Goal: Information Seeking & Learning: Learn about a topic

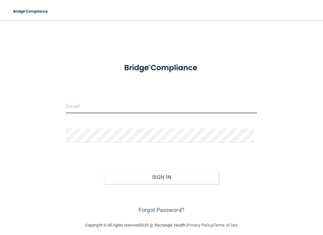
click at [92, 107] on input "email" at bounding box center [161, 106] width 190 height 14
type input "[EMAIL_ADDRESS][DOMAIN_NAME]"
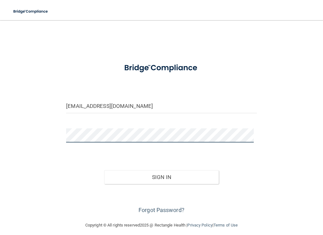
click at [104, 170] on button "Sign In" at bounding box center [161, 177] width 114 height 14
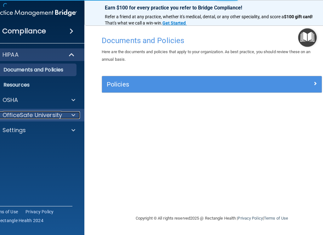
click at [58, 112] on p "OfficeSafe University" at bounding box center [33, 115] width 60 height 8
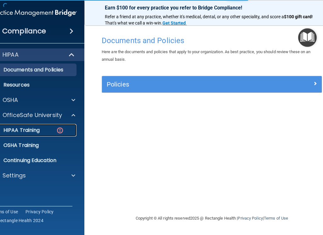
click at [51, 130] on div "HIPAA Training" at bounding box center [31, 130] width 86 height 6
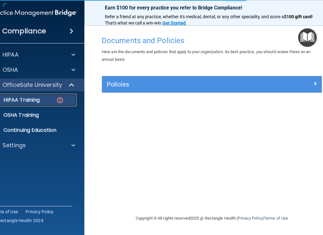
click at [47, 102] on div "HIPAA Training" at bounding box center [31, 100] width 86 height 6
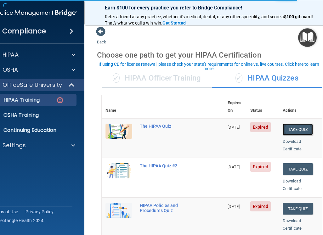
click at [297, 124] on button "Take Quiz" at bounding box center [298, 130] width 30 height 12
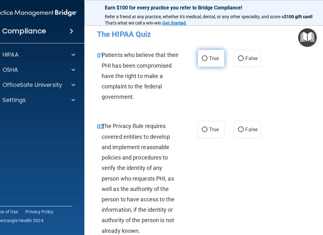
click at [202, 59] on input "True" at bounding box center [205, 58] width 6 height 5
radio input "true"
click at [245, 129] on span "False" at bounding box center [251, 130] width 12 height 6
click at [244, 129] on input "False" at bounding box center [241, 130] width 6 height 5
radio input "true"
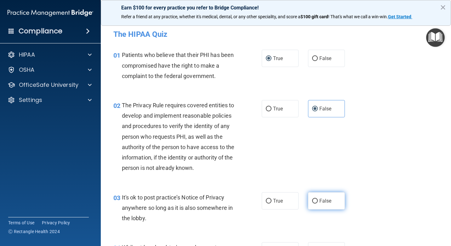
click at [312, 204] on input "False" at bounding box center [315, 201] width 6 height 5
radio input "true"
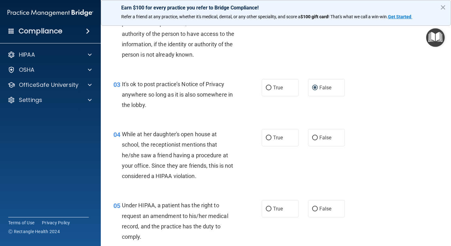
scroll to position [139, 0]
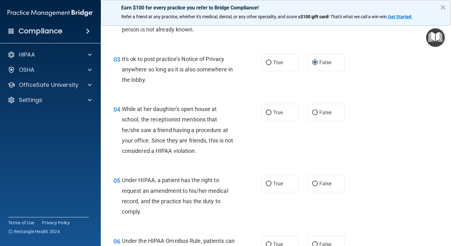
click at [323, 235] on main "- The HIPAA Quiz This quiz doesn’t expire until [DATE]. Are you sure you want t…" at bounding box center [276, 133] width 350 height 226
click at [323, 192] on label "False" at bounding box center [326, 183] width 37 height 17
click at [318, 186] on input "False" at bounding box center [315, 184] width 6 height 5
radio input "true"
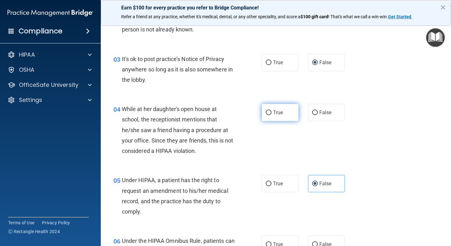
click at [280, 116] on span "True" at bounding box center [278, 113] width 10 height 6
click at [271, 115] on input "True" at bounding box center [269, 113] width 6 height 5
radio input "true"
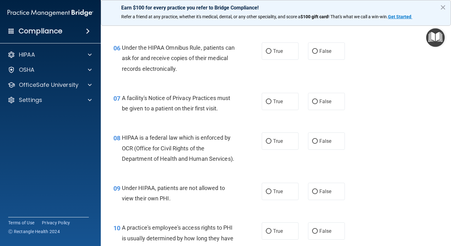
scroll to position [349, 0]
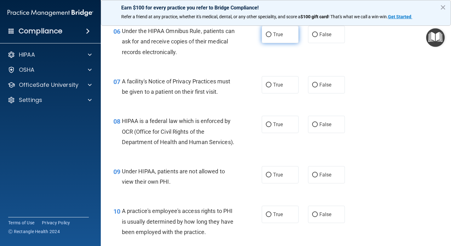
click at [281, 43] on label "True" at bounding box center [280, 34] width 37 height 17
click at [271, 37] on input "True" at bounding box center [269, 34] width 6 height 5
radio input "true"
click at [282, 94] on label "True" at bounding box center [280, 84] width 37 height 17
click at [271, 88] on input "True" at bounding box center [269, 85] width 6 height 5
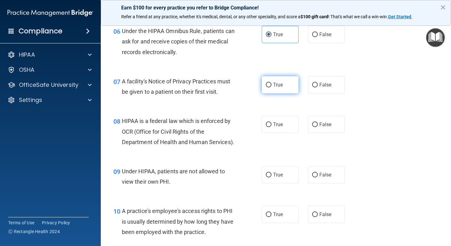
radio input "true"
drag, startPoint x: 318, startPoint y: 137, endPoint x: 302, endPoint y: 155, distance: 23.6
click at [316, 133] on label "False" at bounding box center [326, 124] width 37 height 17
click at [316, 127] on input "False" at bounding box center [315, 124] width 6 height 5
radio input "true"
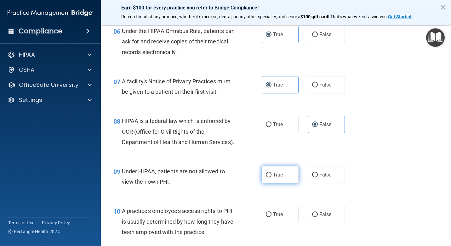
drag, startPoint x: 315, startPoint y: 190, endPoint x: 277, endPoint y: 194, distance: 38.3
click at [316, 184] on label "False" at bounding box center [326, 174] width 37 height 17
click at [316, 178] on input "False" at bounding box center [315, 175] width 6 height 5
radio input "true"
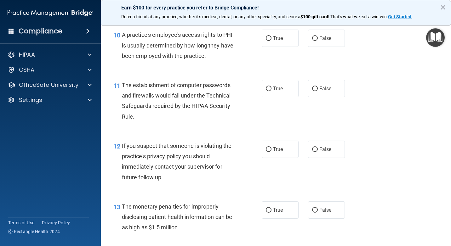
scroll to position [546, 0]
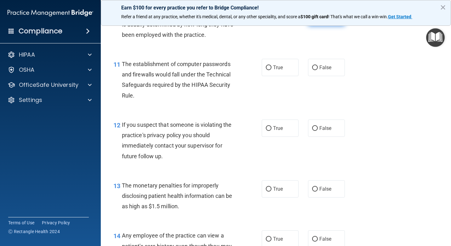
click at [323, 26] on label "False" at bounding box center [326, 17] width 37 height 17
click at [318, 20] on input "False" at bounding box center [315, 17] width 6 height 5
radio input "true"
click at [288, 76] on label "True" at bounding box center [280, 67] width 37 height 17
click at [271, 70] on input "True" at bounding box center [269, 67] width 6 height 5
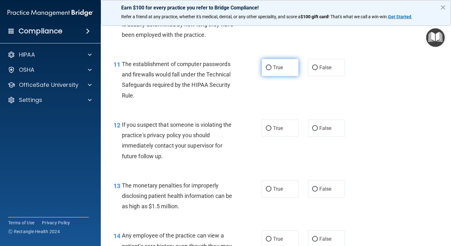
radio input "true"
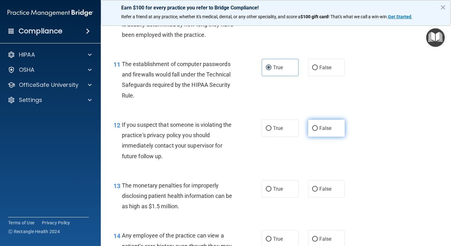
click at [317, 137] on label "False" at bounding box center [326, 128] width 37 height 17
click at [317, 131] on input "False" at bounding box center [315, 128] width 6 height 5
radio input "true"
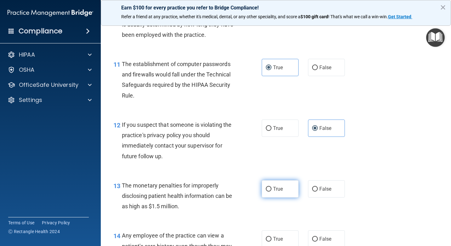
click at [280, 218] on div "13 The monetary penalties for improperly disclosing patient health information …" at bounding box center [276, 198] width 334 height 50
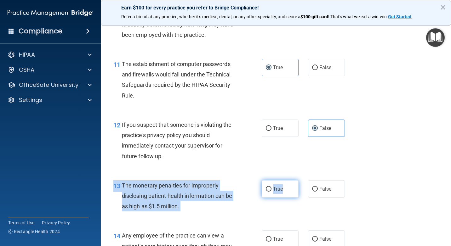
drag, startPoint x: 280, startPoint y: 218, endPoint x: 267, endPoint y: 211, distance: 14.4
click at [267, 192] on input "True" at bounding box center [269, 189] width 6 height 5
radio input "true"
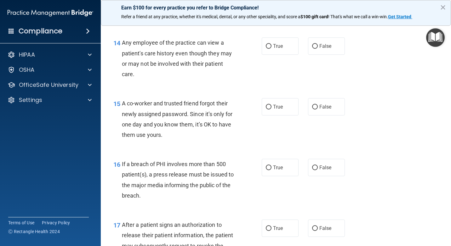
scroll to position [743, 0]
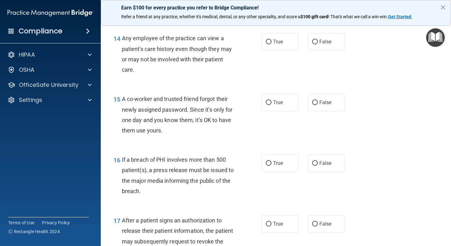
click at [323, 147] on div "15 A co-worker and trusted friend forgot their newly assigned password. Since i…" at bounding box center [276, 116] width 334 height 61
drag, startPoint x: 268, startPoint y: 61, endPoint x: 273, endPoint y: 66, distance: 6.5
click at [269, 44] on input "True" at bounding box center [269, 42] width 6 height 5
radio input "true"
drag, startPoint x: 317, startPoint y: 123, endPoint x: 301, endPoint y: 117, distance: 17.1
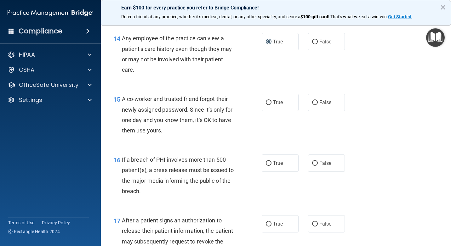
click at [319, 105] on span "False" at bounding box center [325, 103] width 12 height 6
click at [316, 105] on input "False" at bounding box center [315, 102] width 6 height 5
radio input "true"
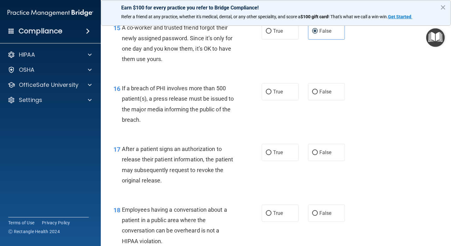
scroll to position [819, 0]
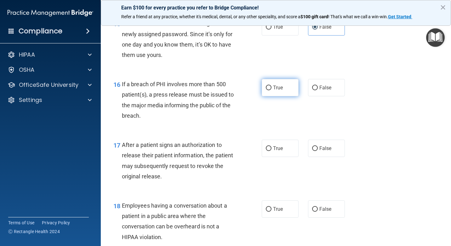
click at [271, 96] on label "True" at bounding box center [280, 87] width 37 height 17
click at [271, 90] on input "True" at bounding box center [269, 88] width 6 height 5
radio input "true"
click at [273, 151] on span "True" at bounding box center [278, 148] width 10 height 6
click at [271, 151] on input "True" at bounding box center [269, 148] width 6 height 5
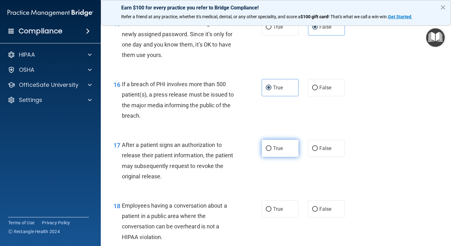
radio input "true"
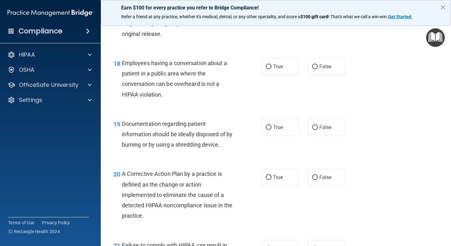
scroll to position [974, 0]
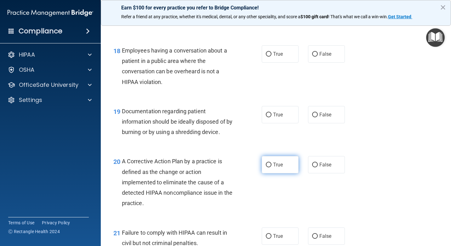
drag, startPoint x: 273, startPoint y: 193, endPoint x: 280, endPoint y: 160, distance: 33.7
click at [273, 173] on label "True" at bounding box center [280, 164] width 37 height 17
click at [271, 168] on input "True" at bounding box center [269, 165] width 6 height 5
radio input "true"
click at [323, 57] on span "False" at bounding box center [325, 54] width 12 height 6
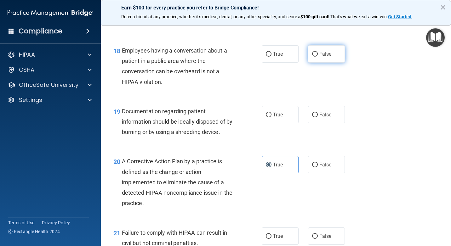
click at [318, 57] on input "False" at bounding box center [315, 54] width 6 height 5
radio input "true"
click at [266, 117] on input "True" at bounding box center [269, 115] width 6 height 5
radio input "true"
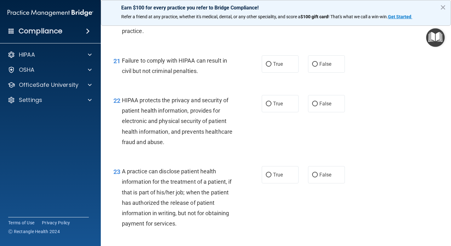
scroll to position [1159, 0]
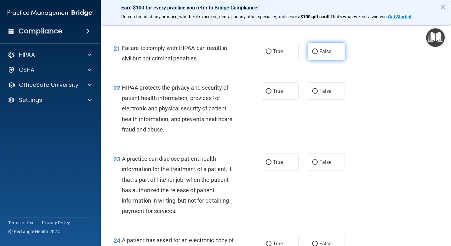
drag, startPoint x: 322, startPoint y: 74, endPoint x: 319, endPoint y: 78, distance: 5.1
click at [322, 54] on span "False" at bounding box center [325, 51] width 12 height 6
click at [318, 54] on input "False" at bounding box center [315, 51] width 6 height 5
radio input "true"
click at [280, 94] on span "True" at bounding box center [278, 91] width 10 height 6
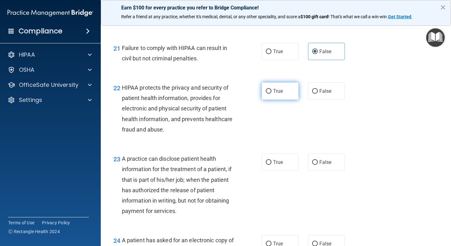
click at [271, 94] on input "True" at bounding box center [269, 91] width 6 height 5
radio input "true"
click at [319, 165] on span "False" at bounding box center [325, 162] width 12 height 6
click at [318, 165] on input "False" at bounding box center [315, 162] width 6 height 5
radio input "true"
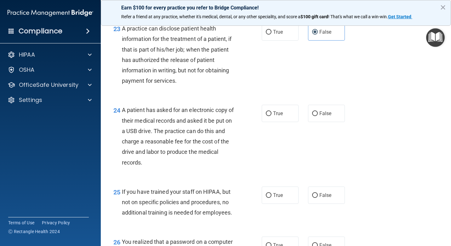
scroll to position [1306, 0]
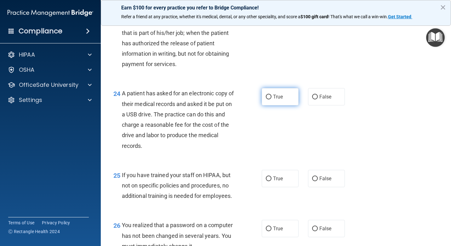
click at [274, 105] on label "True" at bounding box center [280, 96] width 37 height 17
click at [271, 100] on input "True" at bounding box center [269, 97] width 6 height 5
radio input "true"
click at [321, 182] on span "False" at bounding box center [325, 179] width 12 height 6
click at [318, 181] on input "False" at bounding box center [315, 179] width 6 height 5
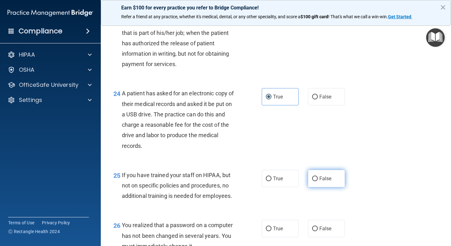
radio input "true"
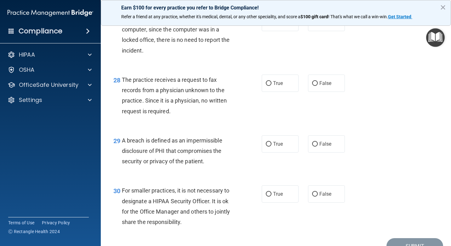
scroll to position [1617, 0]
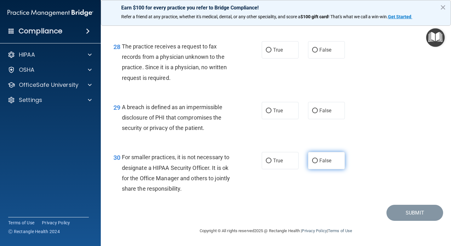
click at [323, 162] on label "False" at bounding box center [326, 160] width 37 height 17
click at [318, 162] on input "False" at bounding box center [315, 161] width 6 height 5
radio input "true"
click at [275, 109] on span "True" at bounding box center [278, 111] width 10 height 6
click at [271, 109] on input "True" at bounding box center [269, 111] width 6 height 5
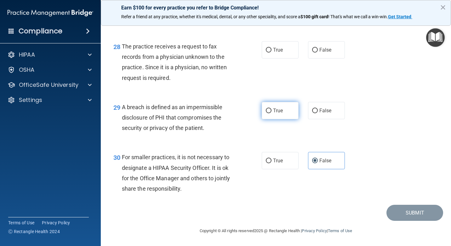
radio input "true"
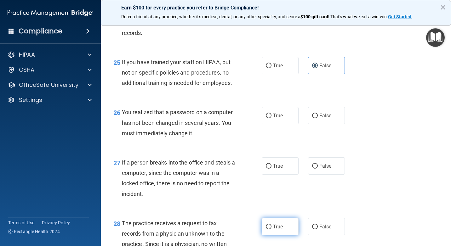
click at [275, 235] on label "True" at bounding box center [280, 226] width 37 height 17
click at [271, 230] on input "True" at bounding box center [269, 227] width 6 height 5
radio input "true"
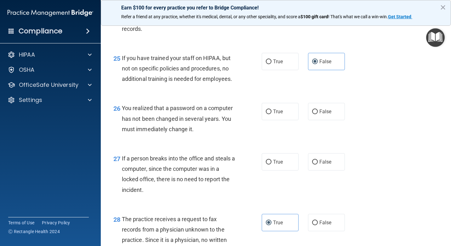
drag, startPoint x: 326, startPoint y: 135, endPoint x: 324, endPoint y: 143, distance: 8.5
click at [323, 120] on label "False" at bounding box center [326, 111] width 37 height 17
click at [318, 114] on input "False" at bounding box center [315, 112] width 6 height 5
radio input "true"
click at [286, 171] on label "True" at bounding box center [280, 161] width 37 height 17
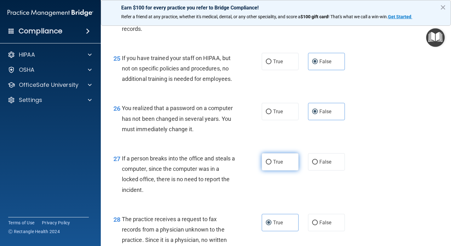
click at [271, 165] on input "True" at bounding box center [269, 162] width 6 height 5
radio input "true"
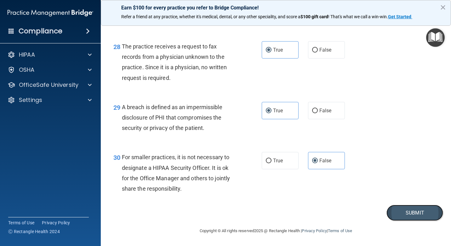
drag, startPoint x: 423, startPoint y: 220, endPoint x: 421, endPoint y: 217, distance: 3.4
click at [323, 219] on button "Submit" at bounding box center [414, 213] width 57 height 16
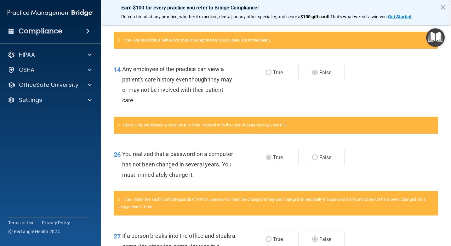
scroll to position [23, 0]
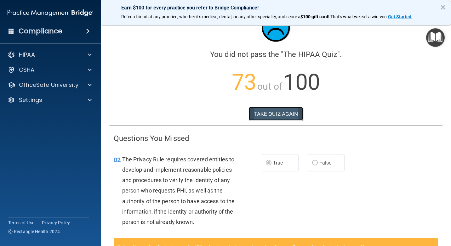
click at [268, 114] on button "TAKE QUIZ AGAIN" at bounding box center [276, 114] width 54 height 14
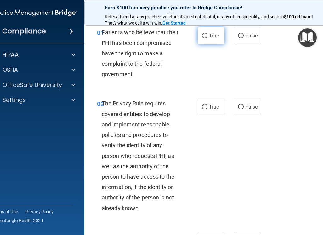
click at [202, 35] on input "True" at bounding box center [205, 36] width 6 height 5
radio input "true"
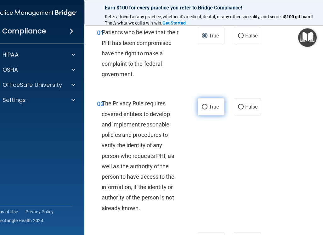
click at [204, 107] on input "True" at bounding box center [205, 107] width 6 height 5
radio input "true"
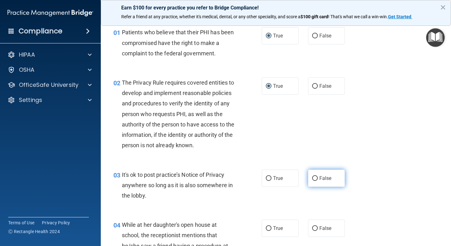
click at [312, 181] on input "False" at bounding box center [315, 178] width 6 height 5
radio input "true"
click at [315, 231] on input "False" at bounding box center [315, 228] width 6 height 5
radio input "true"
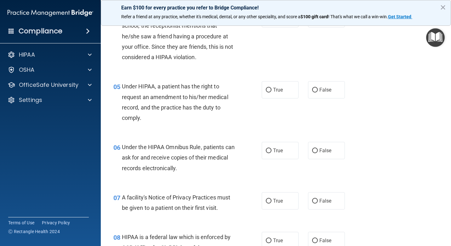
scroll to position [249, 0]
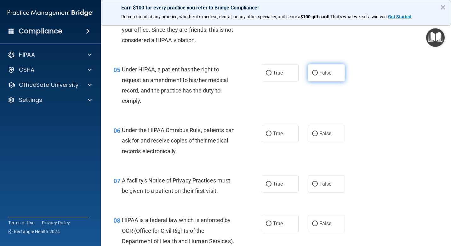
click at [316, 82] on label "False" at bounding box center [326, 72] width 37 height 17
click at [316, 76] on input "False" at bounding box center [315, 73] width 6 height 5
radio input "true"
click at [268, 136] on input "True" at bounding box center [269, 134] width 6 height 5
radio input "true"
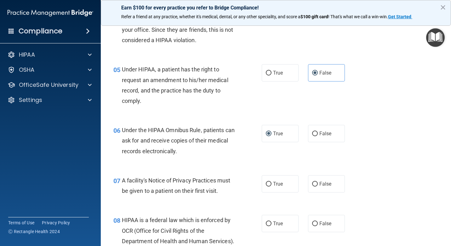
drag, startPoint x: 287, startPoint y: 197, endPoint x: 301, endPoint y: 193, distance: 13.7
click at [288, 193] on label "True" at bounding box center [280, 183] width 37 height 17
click at [271, 187] on input "True" at bounding box center [269, 184] width 6 height 5
radio input "true"
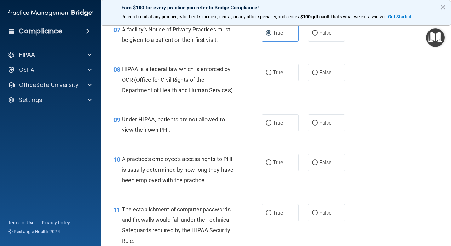
scroll to position [426, 0]
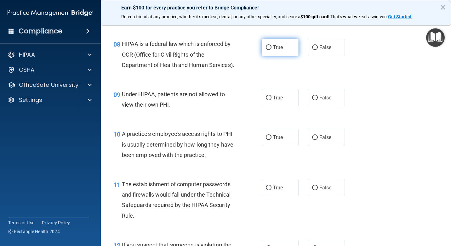
click at [276, 54] on label "True" at bounding box center [280, 47] width 37 height 17
click at [271, 50] on input "True" at bounding box center [269, 47] width 6 height 5
radio input "true"
click at [320, 106] on label "False" at bounding box center [326, 97] width 37 height 17
click at [318, 100] on input "False" at bounding box center [315, 98] width 6 height 5
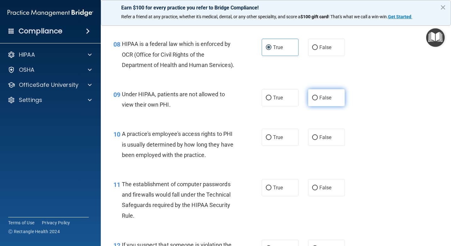
radio input "true"
click at [322, 146] on label "False" at bounding box center [326, 137] width 37 height 17
click at [318, 140] on input "False" at bounding box center [315, 137] width 6 height 5
radio input "true"
drag, startPoint x: 280, startPoint y: 211, endPoint x: 332, endPoint y: 197, distance: 54.1
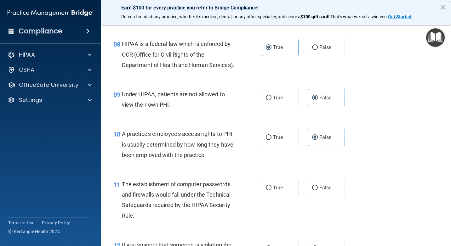
click at [282, 196] on label "True" at bounding box center [280, 187] width 37 height 17
click at [271, 190] on input "True" at bounding box center [269, 188] width 6 height 5
radio input "true"
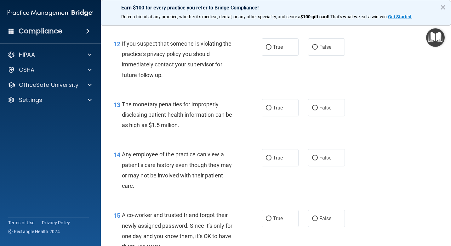
scroll to position [636, 0]
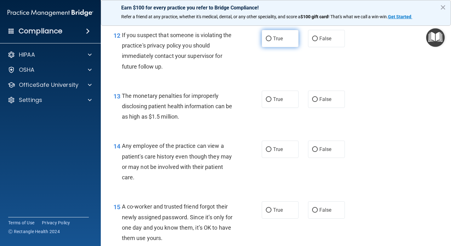
click at [276, 47] on label "True" at bounding box center [280, 38] width 37 height 17
click at [271, 41] on input "True" at bounding box center [269, 39] width 6 height 5
radio input "true"
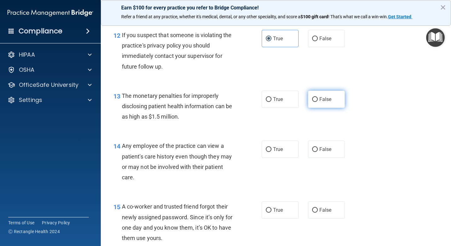
click at [320, 102] on span "False" at bounding box center [325, 99] width 12 height 6
click at [318, 102] on input "False" at bounding box center [315, 99] width 6 height 5
radio input "true"
click at [312, 152] on input "False" at bounding box center [315, 149] width 6 height 5
radio input "true"
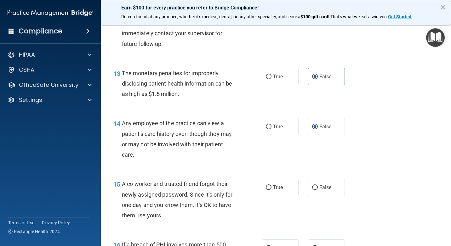
scroll to position [661, 0]
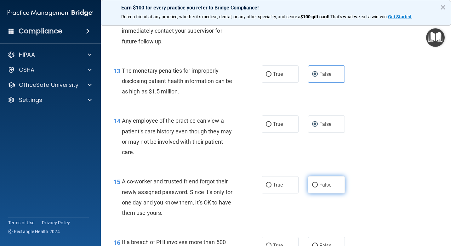
click at [321, 188] on span "False" at bounding box center [325, 185] width 12 height 6
click at [318, 188] on input "False" at bounding box center [315, 185] width 6 height 5
radio input "true"
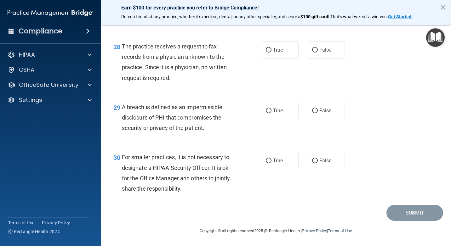
scroll to position [1617, 0]
click at [312, 161] on input "False" at bounding box center [315, 161] width 6 height 5
radio input "true"
click at [275, 110] on span "True" at bounding box center [278, 111] width 10 height 6
click at [271, 110] on input "True" at bounding box center [269, 111] width 6 height 5
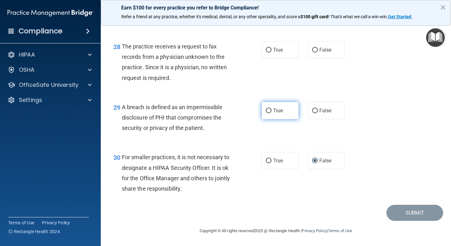
radio input "true"
drag, startPoint x: 314, startPoint y: 50, endPoint x: 346, endPoint y: 35, distance: 35.9
click at [314, 49] on input "False" at bounding box center [315, 50] width 6 height 5
radio input "true"
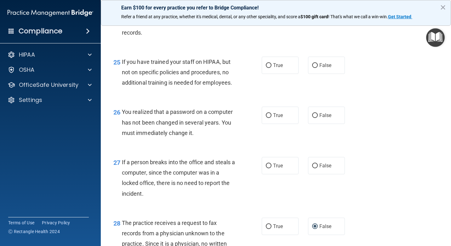
scroll to position [1414, 0]
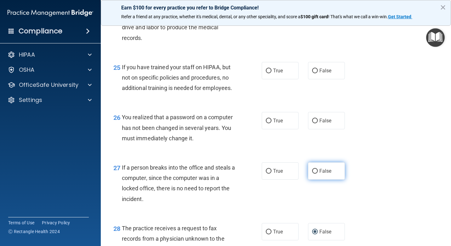
click at [308, 180] on label "False" at bounding box center [326, 170] width 37 height 17
click at [312, 174] on input "False" at bounding box center [315, 171] width 6 height 5
radio input "true"
drag, startPoint x: 276, startPoint y: 145, endPoint x: 281, endPoint y: 139, distance: 6.9
click at [276, 124] on span "True" at bounding box center [278, 121] width 10 height 6
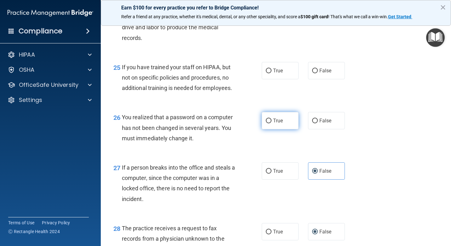
click at [271, 123] on input "True" at bounding box center [269, 121] width 6 height 5
radio input "true"
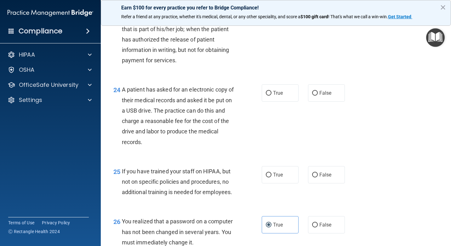
scroll to position [1307, 0]
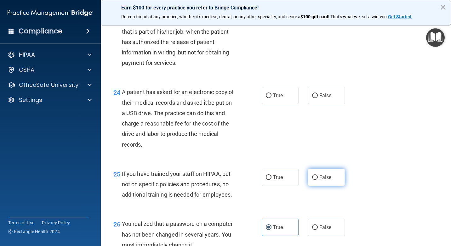
click at [314, 180] on input "False" at bounding box center [315, 177] width 6 height 5
radio input "true"
click at [284, 104] on label "True" at bounding box center [280, 95] width 37 height 17
click at [271, 98] on input "True" at bounding box center [269, 96] width 6 height 5
radio input "true"
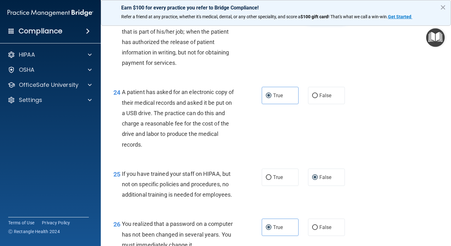
click at [320, 17] on span "False" at bounding box center [325, 14] width 12 height 6
click at [318, 17] on input "False" at bounding box center [315, 14] width 6 height 5
radio input "true"
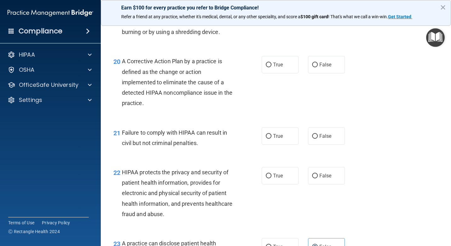
scroll to position [1072, 0]
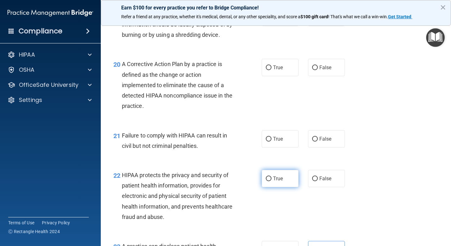
click at [270, 187] on label "True" at bounding box center [280, 178] width 37 height 17
click at [270, 181] on input "True" at bounding box center [269, 179] width 6 height 5
radio input "true"
click at [323, 76] on label "False" at bounding box center [326, 67] width 37 height 17
click at [318, 70] on input "False" at bounding box center [315, 67] width 6 height 5
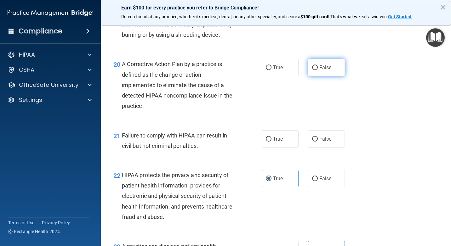
radio input "true"
click at [314, 142] on input "False" at bounding box center [315, 139] width 6 height 5
radio input "true"
click at [276, 71] on span "True" at bounding box center [278, 68] width 10 height 6
click at [271, 70] on input "True" at bounding box center [269, 67] width 6 height 5
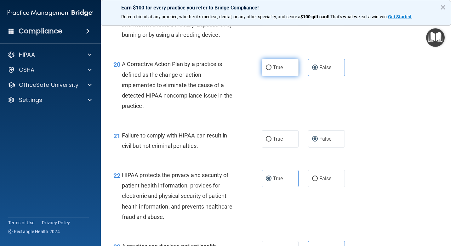
radio input "true"
radio input "false"
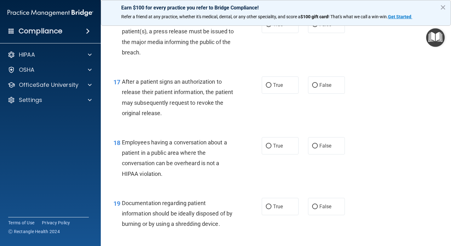
scroll to position [885, 0]
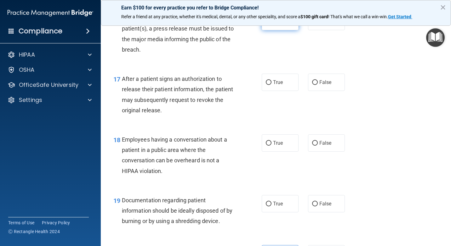
click at [278, 30] on label "True" at bounding box center [280, 21] width 37 height 17
click at [271, 24] on input "True" at bounding box center [269, 22] width 6 height 5
radio input "true"
click at [280, 85] on span "True" at bounding box center [278, 82] width 10 height 6
click at [271, 85] on input "True" at bounding box center [269, 82] width 6 height 5
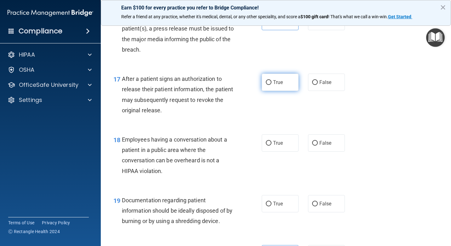
radio input "true"
click at [318, 152] on label "False" at bounding box center [326, 142] width 37 height 17
click at [318, 146] on input "False" at bounding box center [315, 143] width 6 height 5
radio input "true"
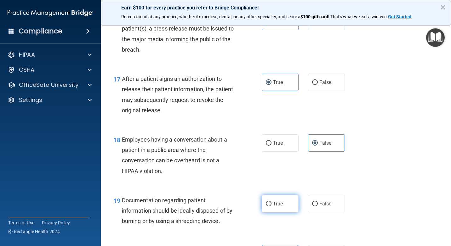
drag, startPoint x: 276, startPoint y: 224, endPoint x: 282, endPoint y: 221, distance: 6.6
click at [280, 207] on span "True" at bounding box center [278, 204] width 10 height 6
drag, startPoint x: 265, startPoint y: 224, endPoint x: 310, endPoint y: 224, distance: 44.7
click at [266, 207] on input "True" at bounding box center [269, 204] width 6 height 5
radio input "true"
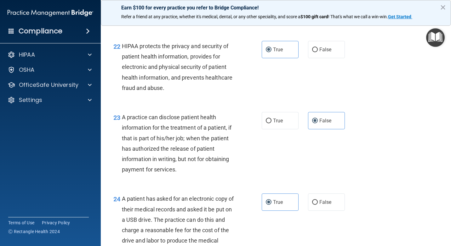
scroll to position [1617, 0]
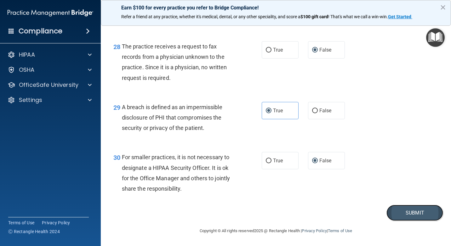
click at [323, 218] on button "Submit" at bounding box center [414, 213] width 57 height 16
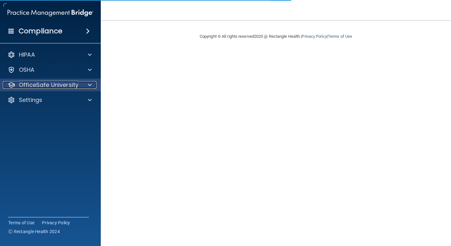
click at [75, 87] on p "OfficeSafe University" at bounding box center [49, 85] width 60 height 8
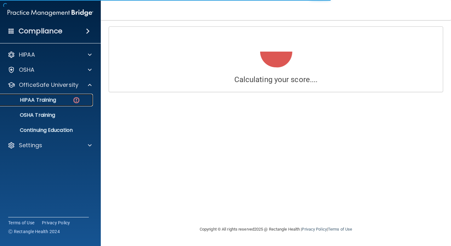
click at [63, 97] on div "HIPAA Training" at bounding box center [47, 100] width 86 height 6
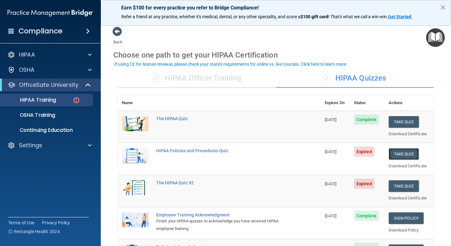
click at [397, 156] on button "Take Quiz" at bounding box center [404, 154] width 30 height 12
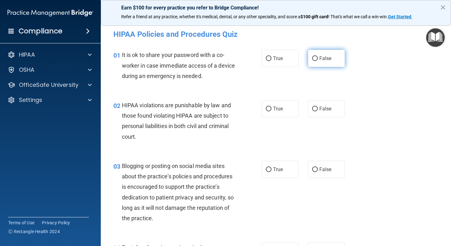
click at [324, 60] on span "False" at bounding box center [325, 58] width 12 height 6
click at [318, 60] on input "False" at bounding box center [315, 58] width 6 height 5
radio input "true"
click at [281, 108] on label "True" at bounding box center [280, 108] width 37 height 17
click at [271, 108] on input "True" at bounding box center [269, 109] width 6 height 5
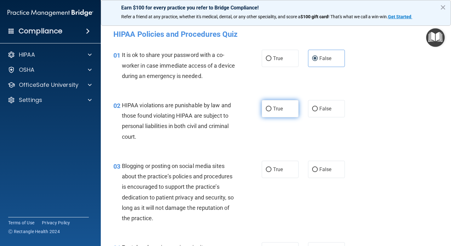
radio input "true"
drag, startPoint x: 274, startPoint y: 173, endPoint x: 281, endPoint y: 175, distance: 7.7
click at [274, 173] on label "True" at bounding box center [280, 169] width 37 height 17
click at [271, 172] on input "True" at bounding box center [269, 170] width 6 height 5
radio input "true"
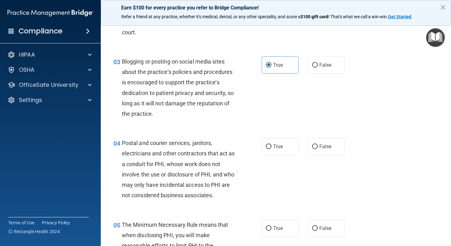
scroll to position [122, 0]
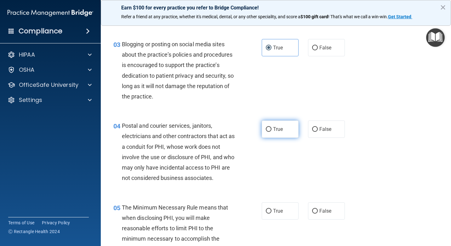
click at [285, 132] on label "True" at bounding box center [280, 129] width 37 height 17
click at [271, 132] on input "True" at bounding box center [269, 129] width 6 height 5
radio input "true"
click at [293, 213] on label "True" at bounding box center [280, 210] width 37 height 17
click at [271, 213] on input "True" at bounding box center [269, 211] width 6 height 5
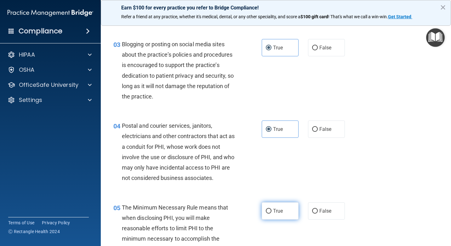
radio input "true"
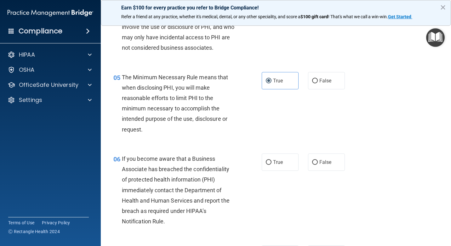
scroll to position [290, 0]
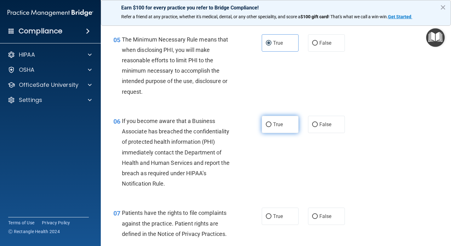
click at [267, 124] on input "True" at bounding box center [269, 124] width 6 height 5
radio input "true"
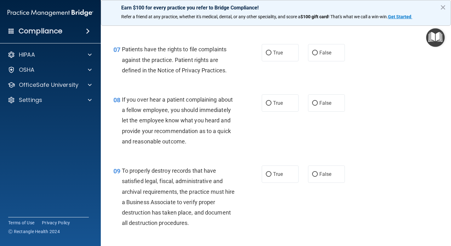
scroll to position [458, 0]
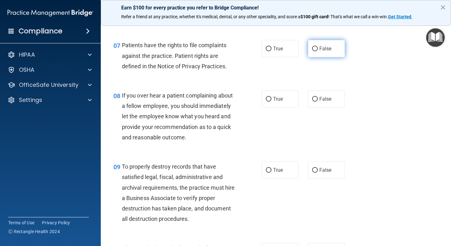
drag, startPoint x: 315, startPoint y: 47, endPoint x: 309, endPoint y: 50, distance: 6.5
click at [313, 48] on input "False" at bounding box center [315, 49] width 6 height 5
radio input "true"
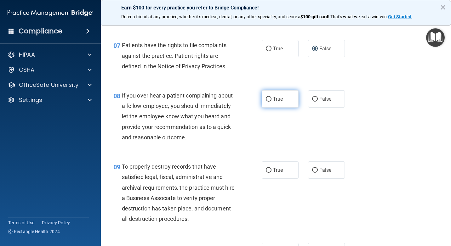
click at [284, 105] on label "True" at bounding box center [280, 98] width 37 height 17
click at [271, 102] on input "True" at bounding box center [269, 99] width 6 height 5
radio input "true"
drag, startPoint x: 286, startPoint y: 175, endPoint x: 286, endPoint y: 178, distance: 3.5
click at [286, 175] on label "True" at bounding box center [280, 170] width 37 height 17
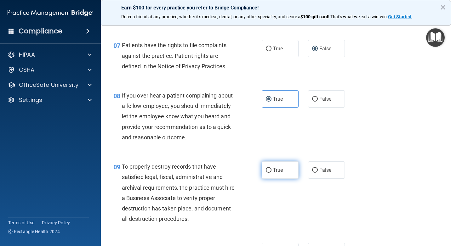
click at [271, 173] on input "True" at bounding box center [269, 170] width 6 height 5
radio input "true"
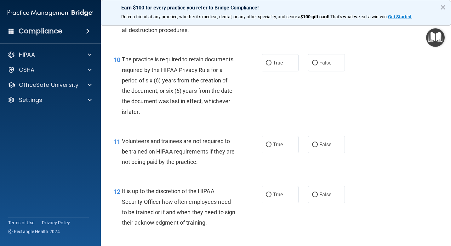
scroll to position [655, 0]
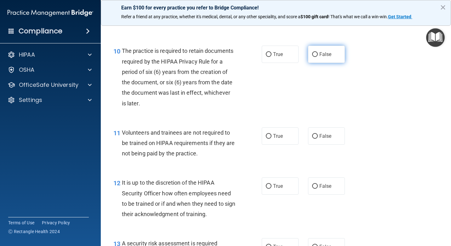
click at [326, 52] on span "False" at bounding box center [325, 54] width 12 height 6
click at [318, 52] on input "False" at bounding box center [315, 54] width 6 height 5
radio input "true"
click at [281, 59] on label "True" at bounding box center [280, 54] width 37 height 17
click at [271, 57] on input "True" at bounding box center [269, 54] width 6 height 5
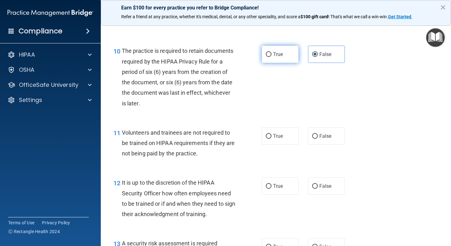
radio input "true"
radio input "false"
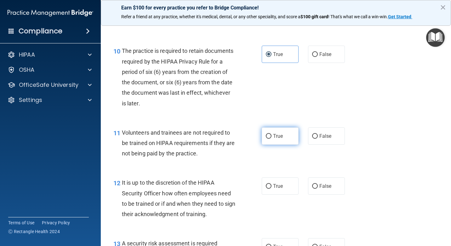
click at [270, 143] on label "True" at bounding box center [280, 136] width 37 height 17
click at [270, 139] on input "True" at bounding box center [269, 136] width 6 height 5
radio input "true"
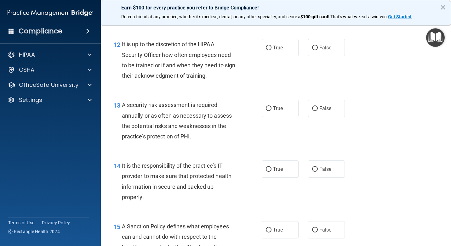
scroll to position [798, 0]
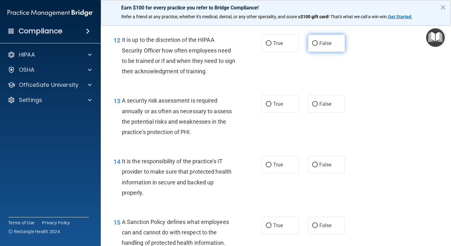
drag, startPoint x: 319, startPoint y: 44, endPoint x: 334, endPoint y: 51, distance: 17.0
click at [319, 44] on span "False" at bounding box center [325, 43] width 12 height 6
click at [318, 44] on input "False" at bounding box center [315, 43] width 6 height 5
radio input "true"
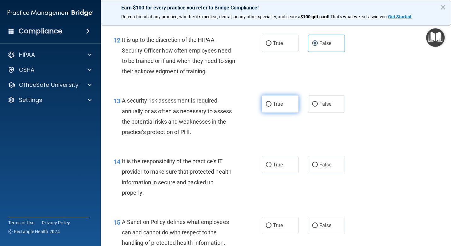
click at [278, 102] on span "True" at bounding box center [278, 104] width 10 height 6
click at [271, 102] on input "True" at bounding box center [269, 104] width 6 height 5
radio input "true"
click at [268, 164] on input "True" at bounding box center [269, 165] width 6 height 5
radio input "true"
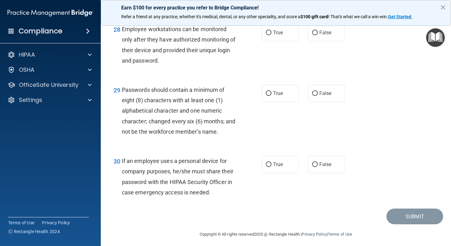
scroll to position [1732, 0]
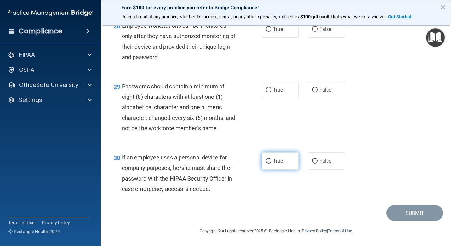
click at [281, 156] on label "True" at bounding box center [280, 160] width 37 height 17
click at [271, 159] on input "True" at bounding box center [269, 161] width 6 height 5
radio input "true"
click at [284, 81] on label "True" at bounding box center [280, 89] width 37 height 17
click at [271, 88] on input "True" at bounding box center [269, 90] width 6 height 5
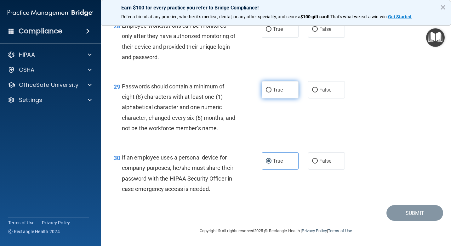
radio input "true"
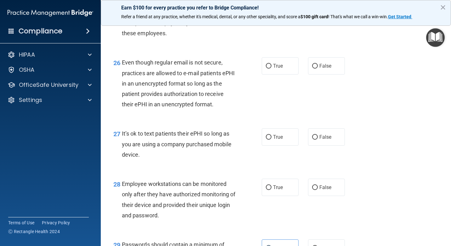
scroll to position [1549, 0]
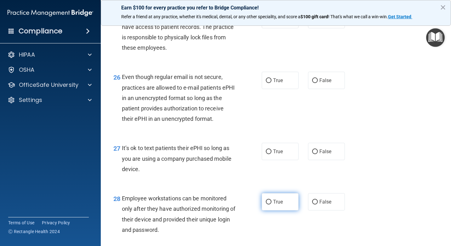
click at [275, 204] on span "True" at bounding box center [278, 202] width 10 height 6
click at [271, 204] on input "True" at bounding box center [269, 202] width 6 height 5
radio input "true"
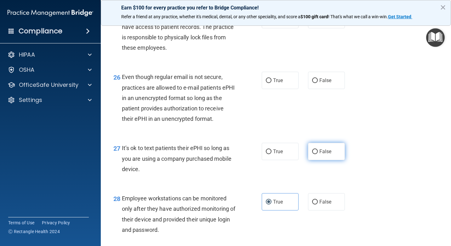
click at [319, 153] on span "False" at bounding box center [325, 152] width 12 height 6
click at [318, 153] on input "False" at bounding box center [315, 152] width 6 height 5
radio input "true"
click at [314, 82] on input "False" at bounding box center [315, 80] width 6 height 5
radio input "true"
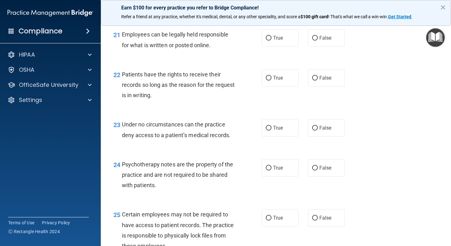
scroll to position [1347, 0]
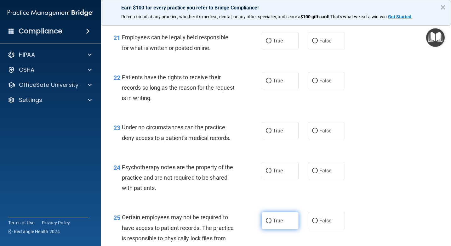
click at [270, 218] on label "True" at bounding box center [280, 220] width 37 height 17
click at [270, 219] on input "True" at bounding box center [269, 221] width 6 height 5
radio input "true"
click at [314, 171] on input "False" at bounding box center [315, 171] width 6 height 5
radio input "true"
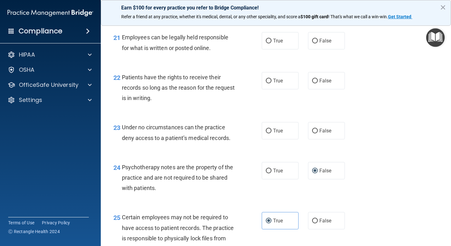
drag, startPoint x: 286, startPoint y: 131, endPoint x: 305, endPoint y: 114, distance: 25.9
click at [290, 130] on label "True" at bounding box center [280, 130] width 37 height 17
click at [271, 130] on input "True" at bounding box center [269, 131] width 6 height 5
radio input "true"
click at [325, 82] on span "False" at bounding box center [325, 81] width 12 height 6
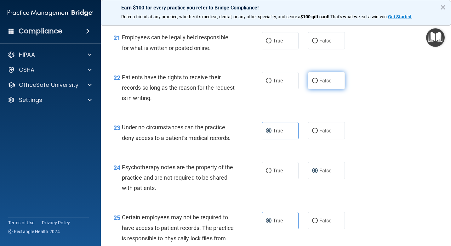
click at [318, 82] on input "False" at bounding box center [315, 81] width 6 height 5
radio input "true"
drag, startPoint x: 285, startPoint y: 39, endPoint x: 296, endPoint y: 41, distance: 10.9
click at [289, 40] on label "True" at bounding box center [280, 40] width 37 height 17
click at [271, 40] on input "True" at bounding box center [269, 41] width 6 height 5
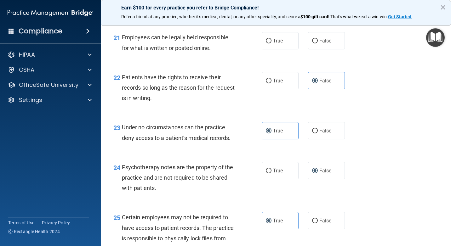
radio input "true"
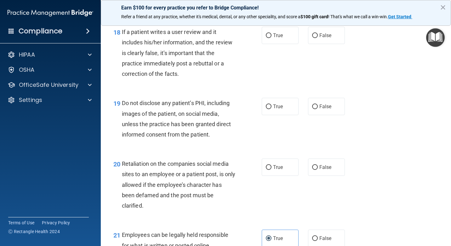
scroll to position [952, 0]
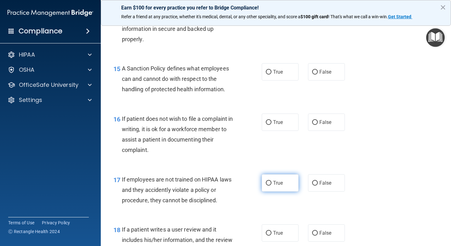
click at [288, 191] on label "True" at bounding box center [280, 182] width 37 height 17
click at [271, 186] on input "True" at bounding box center [269, 183] width 6 height 5
radio input "true"
click at [328, 231] on label "False" at bounding box center [326, 233] width 37 height 17
click at [318, 231] on input "False" at bounding box center [315, 233] width 6 height 5
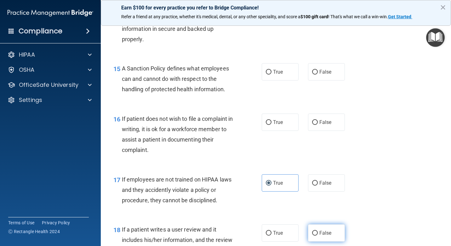
radio input "true"
click at [329, 123] on label "False" at bounding box center [326, 122] width 37 height 17
click at [318, 123] on input "False" at bounding box center [315, 122] width 6 height 5
radio input "true"
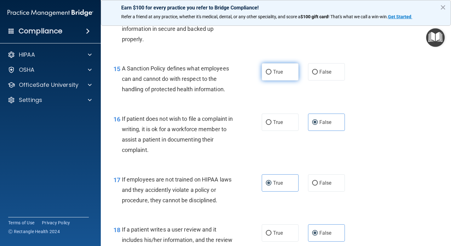
drag, startPoint x: 279, startPoint y: 70, endPoint x: 282, endPoint y: 71, distance: 3.3
click at [282, 71] on label "True" at bounding box center [280, 71] width 37 height 17
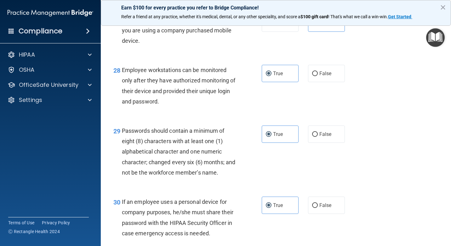
scroll to position [1732, 0]
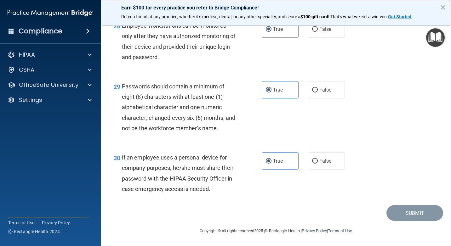
click at [451, 2] on html "Compliance HIPAA Documents and Policies Report an Incident Business Associates …" at bounding box center [225, 123] width 451 height 246
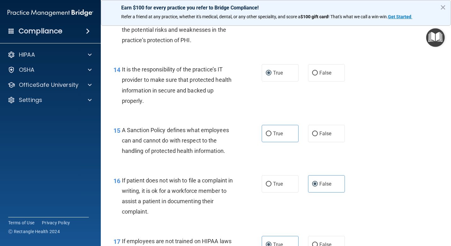
scroll to position [903, 0]
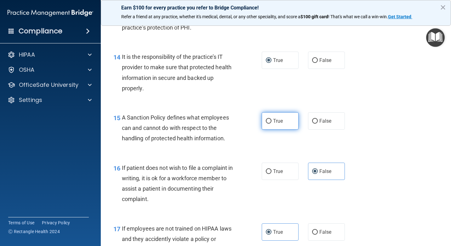
click at [277, 125] on label "True" at bounding box center [280, 120] width 37 height 17
click at [271, 124] on input "True" at bounding box center [269, 121] width 6 height 5
radio input "true"
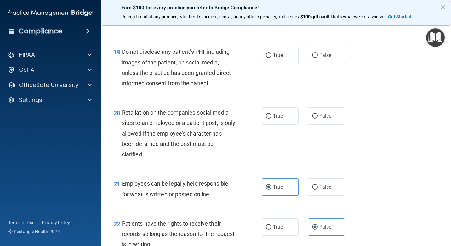
scroll to position [1222, 0]
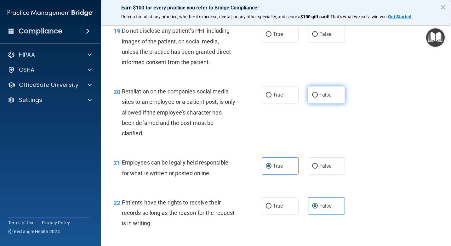
click at [313, 102] on label "False" at bounding box center [326, 94] width 37 height 17
click at [313, 98] on input "False" at bounding box center [315, 95] width 6 height 5
radio input "true"
click at [284, 40] on label "True" at bounding box center [280, 34] width 37 height 17
click at [271, 37] on input "True" at bounding box center [269, 34] width 6 height 5
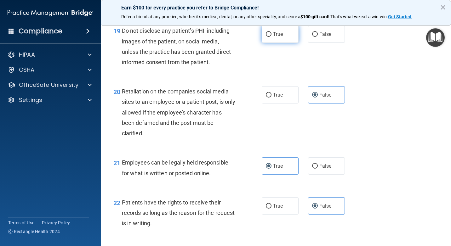
radio input "true"
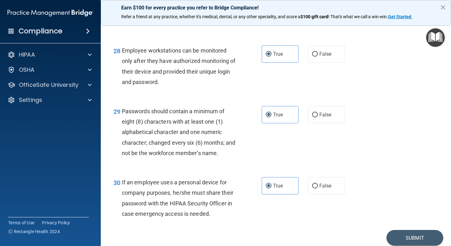
scroll to position [1732, 0]
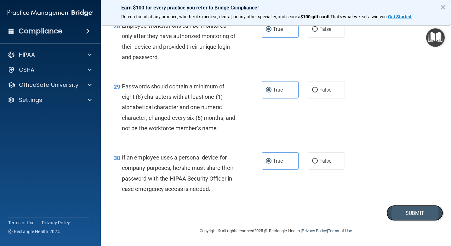
click at [416, 216] on button "Submit" at bounding box center [414, 213] width 57 height 16
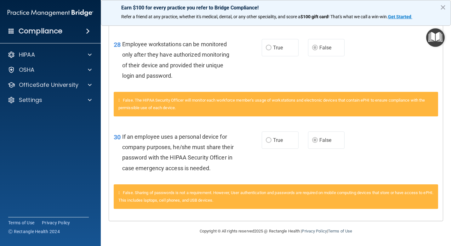
scroll to position [1315, 0]
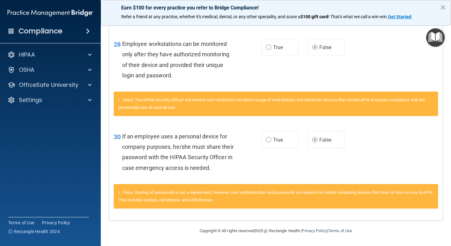
click at [447, 41] on main "Calculating your score.... You did not pass the " HIPAA Policies and Procedures…" at bounding box center [276, 133] width 350 height 226
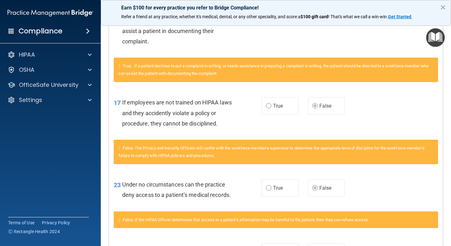
scroll to position [62, 0]
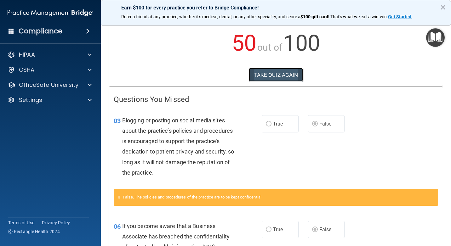
click at [263, 71] on button "TAKE QUIZ AGAIN" at bounding box center [276, 75] width 54 height 14
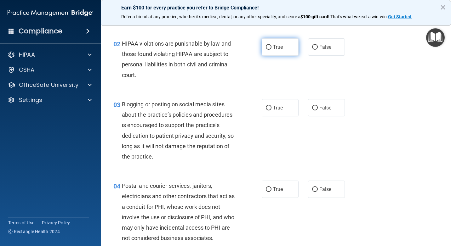
click at [273, 50] on span "True" at bounding box center [278, 47] width 10 height 6
click at [271, 50] on input "True" at bounding box center [269, 47] width 6 height 5
radio input "true"
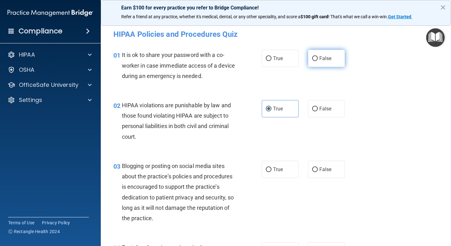
click at [314, 56] on input "False" at bounding box center [315, 58] width 6 height 5
radio input "true"
click at [308, 173] on label "False" at bounding box center [326, 169] width 37 height 17
click at [312, 172] on input "False" at bounding box center [315, 170] width 6 height 5
radio input "true"
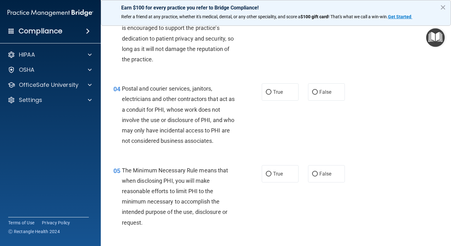
scroll to position [165, 0]
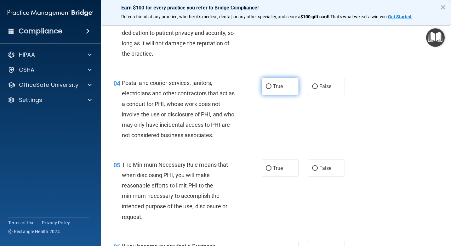
click at [285, 93] on label "True" at bounding box center [280, 86] width 37 height 17
click at [271, 89] on input "True" at bounding box center [269, 86] width 6 height 5
radio input "true"
drag, startPoint x: 328, startPoint y: 171, endPoint x: 321, endPoint y: 180, distance: 12.2
click at [321, 180] on div "05 The Minimum Necessary Rule means that when disclosing PHI, you will make rea…" at bounding box center [276, 193] width 334 height 82
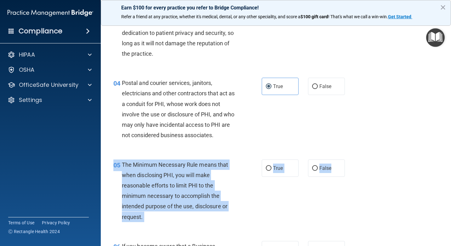
click at [304, 172] on div "True False" at bounding box center [306, 168] width 88 height 17
drag, startPoint x: 305, startPoint y: 168, endPoint x: 327, endPoint y: 171, distance: 21.4
click at [308, 168] on label "False" at bounding box center [326, 168] width 37 height 17
click at [312, 168] on input "False" at bounding box center [315, 168] width 6 height 5
radio input "true"
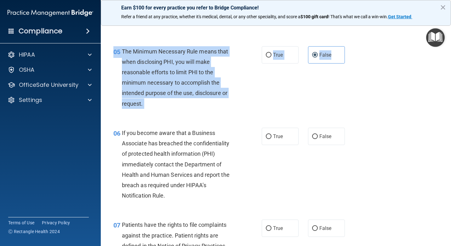
scroll to position [295, 0]
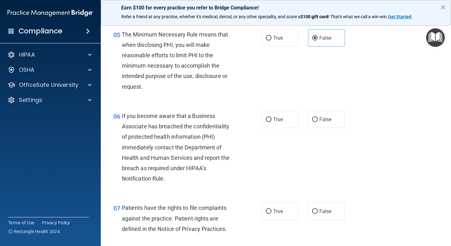
click at [423, 194] on div "06 If you become aware that a Business Associate has breached the confidentiali…" at bounding box center [276, 149] width 334 height 92
click at [319, 120] on span "False" at bounding box center [325, 120] width 12 height 6
click at [318, 120] on input "False" at bounding box center [315, 119] width 6 height 5
radio input "true"
click at [275, 215] on label "True" at bounding box center [280, 211] width 37 height 17
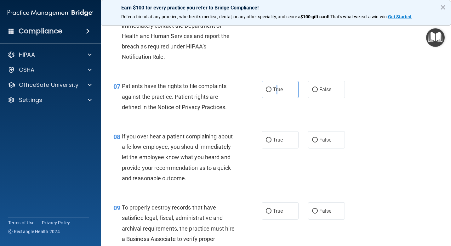
scroll to position [425, 0]
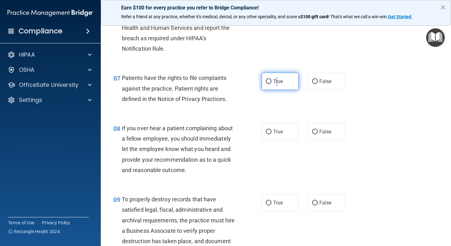
click at [266, 82] on input "True" at bounding box center [269, 81] width 6 height 5
radio input "true"
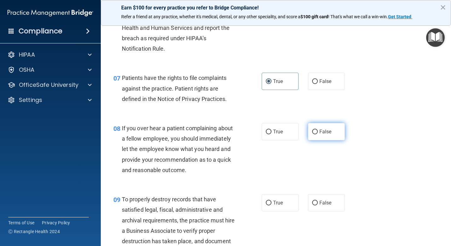
click at [320, 135] on label "False" at bounding box center [326, 131] width 37 height 17
click at [318, 134] on input "False" at bounding box center [315, 132] width 6 height 5
radio input "true"
click at [314, 203] on input "False" at bounding box center [315, 203] width 6 height 5
radio input "true"
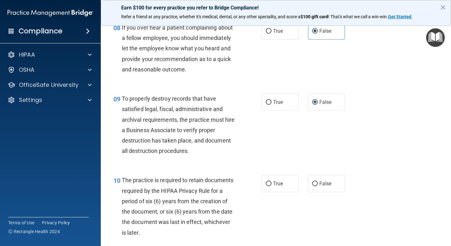
scroll to position [547, 0]
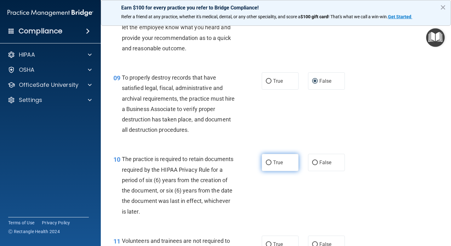
click at [282, 163] on label "True" at bounding box center [280, 162] width 37 height 17
click at [271, 163] on input "True" at bounding box center [269, 163] width 6 height 5
radio input "true"
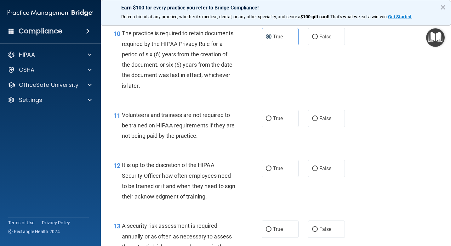
scroll to position [715, 0]
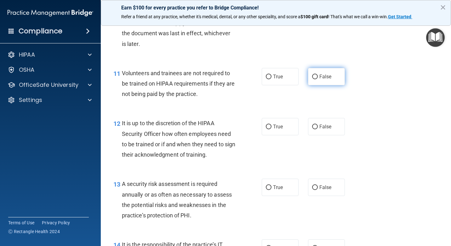
click at [313, 75] on input "False" at bounding box center [315, 77] width 6 height 5
radio input "true"
click at [278, 127] on span "True" at bounding box center [278, 127] width 10 height 6
click at [271, 127] on input "True" at bounding box center [269, 127] width 6 height 5
radio input "true"
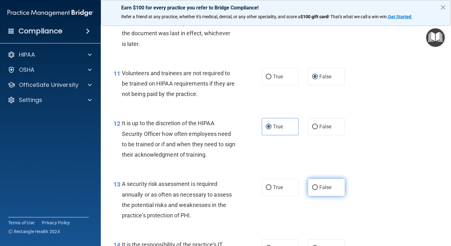
click at [319, 186] on span "False" at bounding box center [325, 188] width 12 height 6
click at [318, 186] on input "False" at bounding box center [315, 187] width 6 height 5
radio input "true"
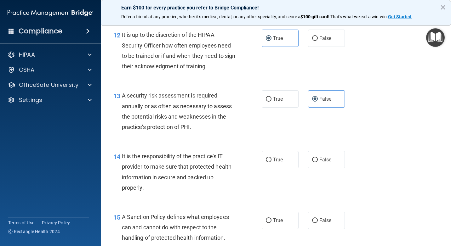
scroll to position [824, 0]
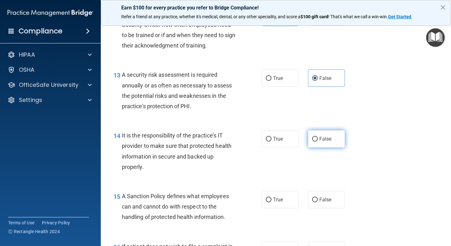
click at [320, 139] on span "False" at bounding box center [325, 139] width 12 height 6
click at [318, 139] on input "False" at bounding box center [315, 139] width 6 height 5
radio input "true"
click at [329, 200] on label "False" at bounding box center [326, 199] width 37 height 17
click at [318, 200] on input "False" at bounding box center [315, 200] width 6 height 5
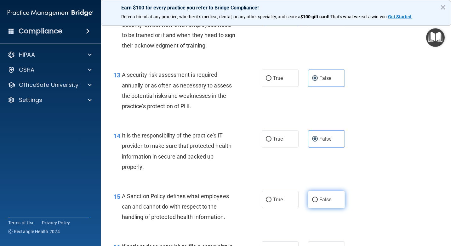
radio input "true"
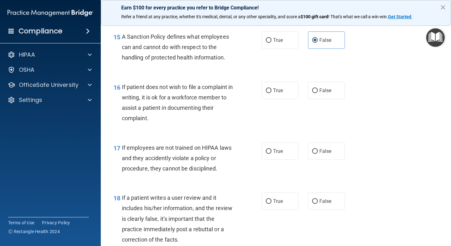
scroll to position [1009, 0]
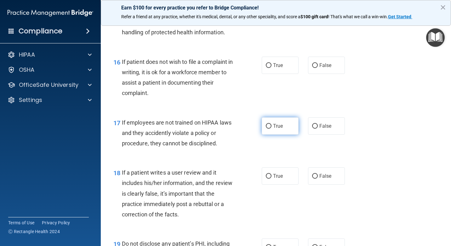
click at [273, 127] on span "True" at bounding box center [278, 126] width 10 height 6
click at [271, 127] on input "True" at bounding box center [269, 126] width 6 height 5
radio input "true"
click at [284, 60] on label "True" at bounding box center [280, 65] width 37 height 17
click at [271, 63] on input "True" at bounding box center [269, 65] width 6 height 5
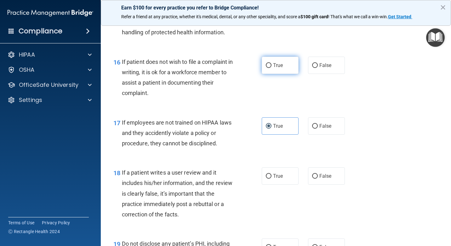
radio input "true"
click at [316, 130] on label "False" at bounding box center [326, 125] width 37 height 17
click at [316, 129] on input "False" at bounding box center [315, 126] width 6 height 5
radio input "true"
radio input "false"
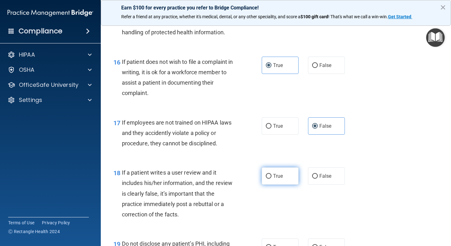
click at [279, 178] on span "True" at bounding box center [278, 176] width 10 height 6
click at [271, 178] on input "True" at bounding box center [269, 176] width 6 height 5
radio input "true"
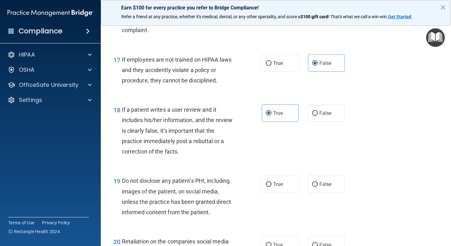
scroll to position [1084, 0]
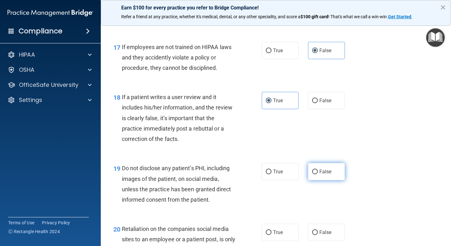
click at [321, 175] on label "False" at bounding box center [326, 171] width 37 height 17
click at [318, 174] on input "False" at bounding box center [315, 172] width 6 height 5
radio input "true"
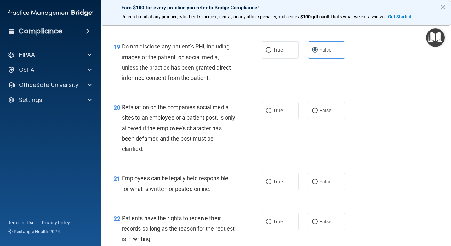
scroll to position [1244, 0]
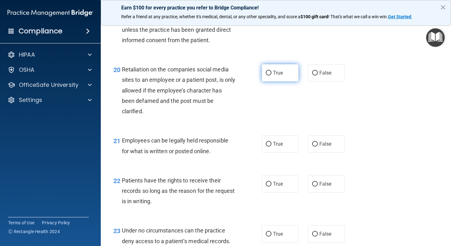
click at [282, 79] on label "True" at bounding box center [280, 72] width 37 height 17
click at [271, 76] on input "True" at bounding box center [269, 73] width 6 height 5
radio input "true"
click at [319, 145] on span "False" at bounding box center [325, 144] width 12 height 6
click at [318, 145] on input "False" at bounding box center [315, 144] width 6 height 5
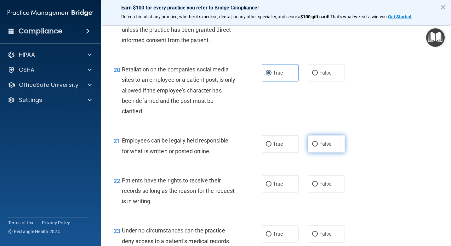
radio input "true"
click at [273, 186] on span "True" at bounding box center [278, 184] width 10 height 6
click at [271, 186] on input "True" at bounding box center [269, 184] width 6 height 5
radio input "true"
click at [321, 235] on span "False" at bounding box center [325, 234] width 12 height 6
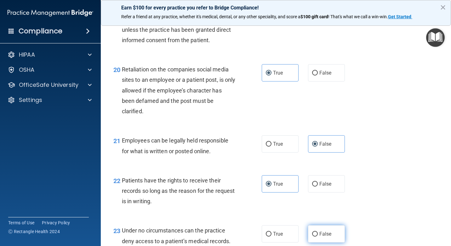
click at [318, 235] on input "False" at bounding box center [315, 234] width 6 height 5
radio input "true"
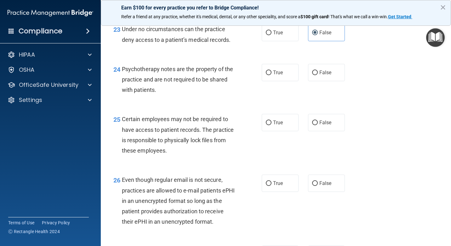
scroll to position [1458, 0]
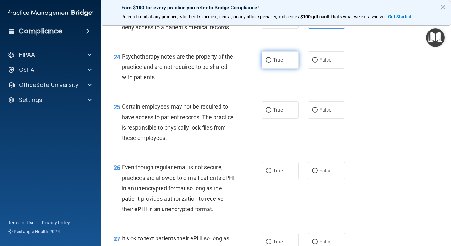
click at [271, 63] on label "True" at bounding box center [280, 59] width 37 height 17
click at [271, 63] on input "True" at bounding box center [269, 60] width 6 height 5
radio input "true"
click at [314, 116] on label "False" at bounding box center [326, 109] width 37 height 17
click at [314, 113] on input "False" at bounding box center [315, 110] width 6 height 5
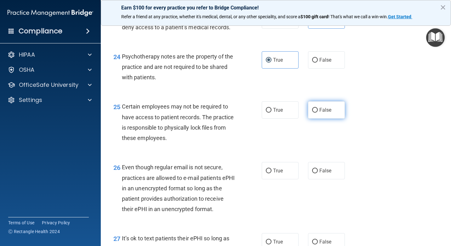
radio input "true"
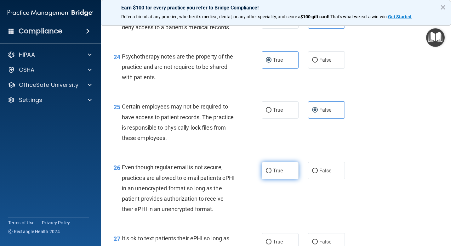
click at [276, 169] on span "True" at bounding box center [278, 171] width 10 height 6
click at [271, 169] on input "True" at bounding box center [269, 171] width 6 height 5
radio input "true"
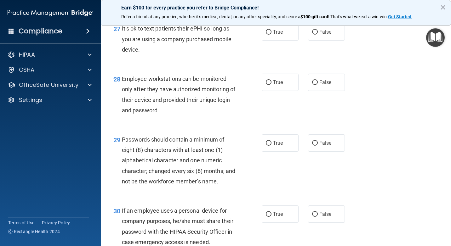
scroll to position [1693, 0]
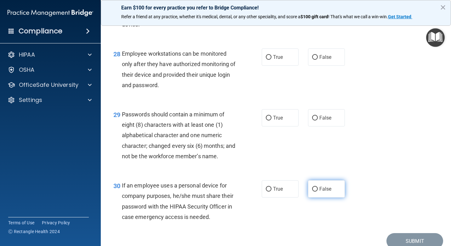
click at [313, 187] on input "False" at bounding box center [315, 189] width 6 height 5
radio input "true"
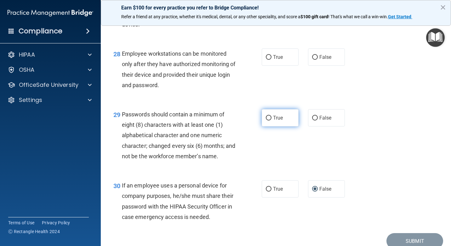
drag, startPoint x: 278, startPoint y: 122, endPoint x: 304, endPoint y: 73, distance: 54.4
click at [279, 121] on label "True" at bounding box center [280, 117] width 37 height 17
click at [271, 121] on input "True" at bounding box center [269, 118] width 6 height 5
radio input "true"
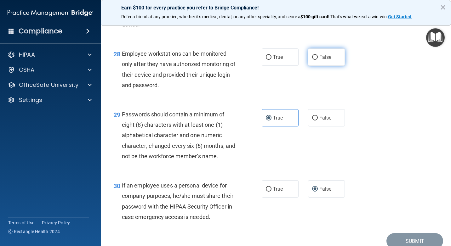
click at [321, 52] on label "False" at bounding box center [326, 56] width 37 height 17
click at [318, 55] on input "False" at bounding box center [315, 57] width 6 height 5
radio input "true"
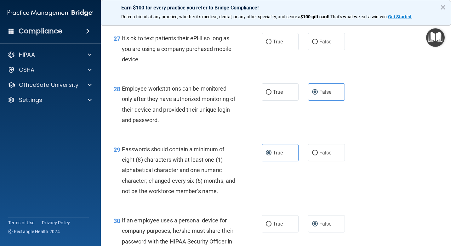
scroll to position [1656, 0]
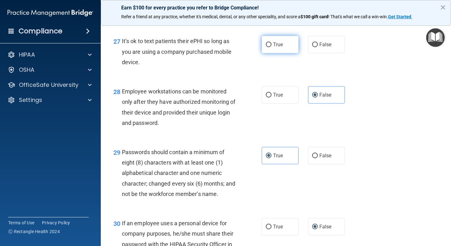
click at [286, 41] on label "True" at bounding box center [280, 44] width 37 height 17
click at [271, 43] on input "True" at bounding box center [269, 45] width 6 height 5
radio input "true"
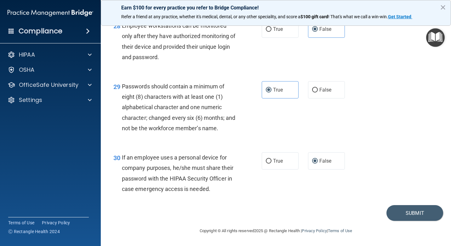
scroll to position [1732, 0]
click at [421, 215] on button "Submit" at bounding box center [414, 213] width 57 height 16
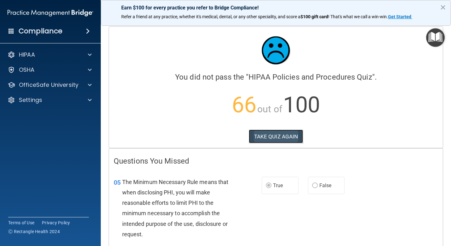
click at [283, 138] on button "TAKE QUIZ AGAIN" at bounding box center [276, 137] width 54 height 14
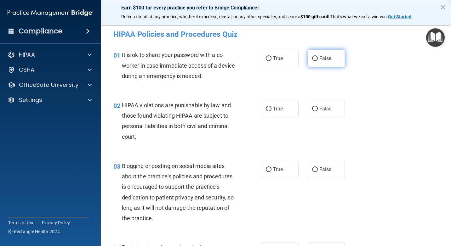
click at [312, 57] on input "False" at bounding box center [315, 58] width 6 height 5
radio input "true"
click at [273, 111] on span "True" at bounding box center [278, 109] width 10 height 6
click at [271, 111] on input "True" at bounding box center [269, 109] width 6 height 5
radio input "true"
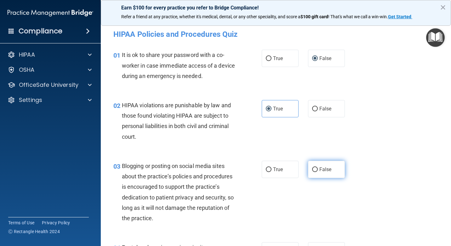
click at [317, 173] on label "False" at bounding box center [326, 169] width 37 height 17
click at [317, 172] on input "False" at bounding box center [315, 170] width 6 height 5
radio input "true"
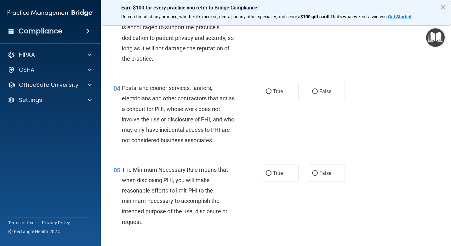
scroll to position [176, 0]
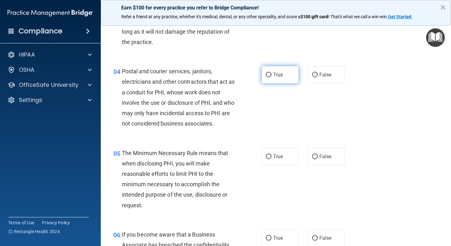
click at [273, 75] on span "True" at bounding box center [278, 75] width 10 height 6
click at [271, 75] on input "True" at bounding box center [269, 75] width 6 height 5
radio input "true"
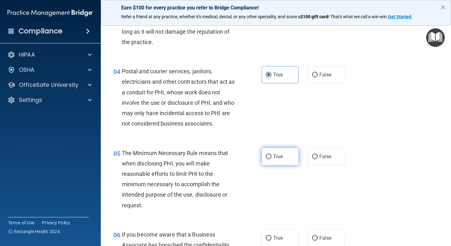
click at [279, 156] on span "True" at bounding box center [278, 157] width 10 height 6
click at [271, 156] on input "True" at bounding box center [269, 157] width 6 height 5
radio input "true"
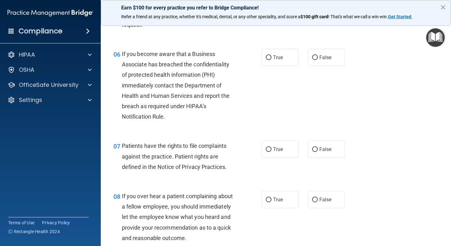
scroll to position [374, 0]
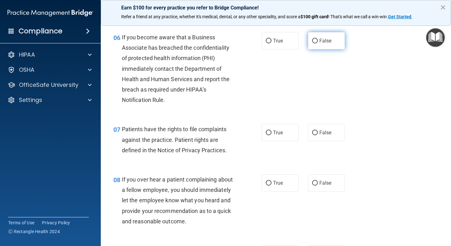
click at [315, 41] on input "False" at bounding box center [315, 41] width 6 height 5
radio input "true"
click at [277, 139] on label "True" at bounding box center [280, 132] width 37 height 17
click at [271, 135] on input "True" at bounding box center [269, 133] width 6 height 5
radio input "true"
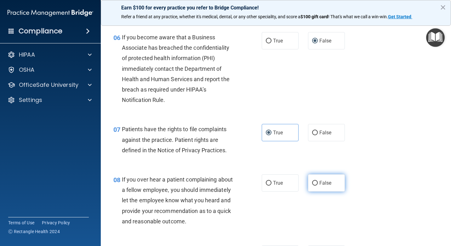
click at [313, 180] on label "False" at bounding box center [326, 182] width 37 height 17
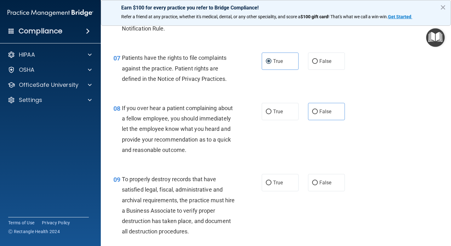
scroll to position [449, 0]
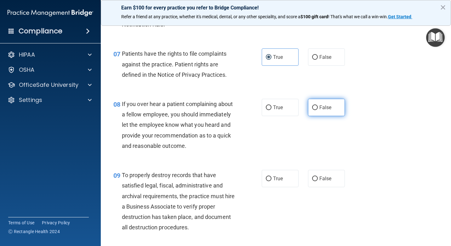
click at [333, 104] on label "False" at bounding box center [326, 107] width 37 height 17
click at [318, 105] on input "False" at bounding box center [315, 107] width 6 height 5
radio input "true"
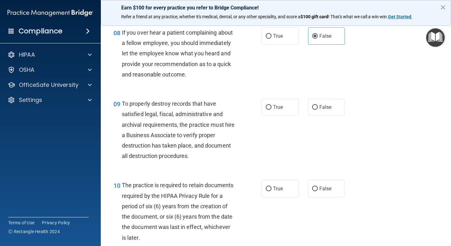
scroll to position [525, 0]
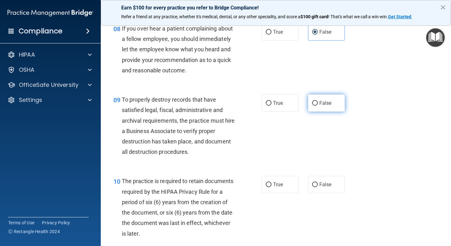
click at [312, 105] on input "False" at bounding box center [315, 103] width 6 height 5
radio input "true"
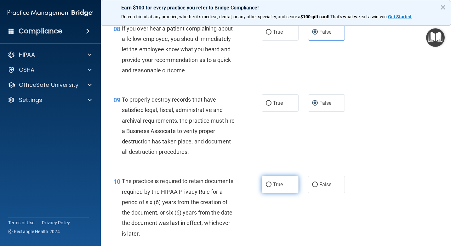
click at [272, 182] on label "True" at bounding box center [280, 184] width 37 height 17
click at [273, 186] on span "True" at bounding box center [278, 185] width 10 height 6
click at [271, 186] on input "True" at bounding box center [269, 185] width 6 height 5
radio input "true"
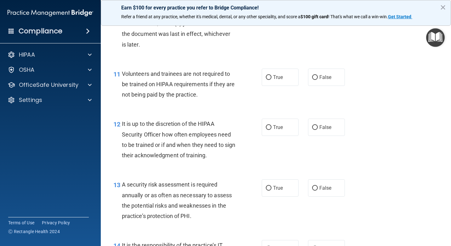
scroll to position [731, 0]
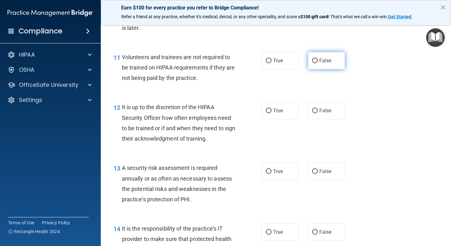
click at [312, 66] on label "False" at bounding box center [326, 60] width 37 height 17
click at [312, 63] on input "False" at bounding box center [315, 61] width 6 height 5
radio input "true"
click at [323, 105] on label "False" at bounding box center [326, 110] width 37 height 17
click at [318, 109] on input "False" at bounding box center [315, 111] width 6 height 5
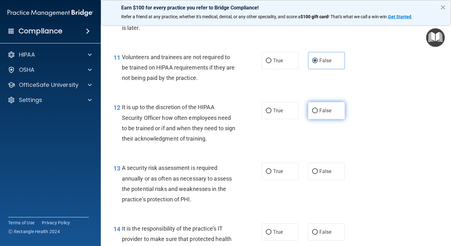
radio input "true"
click at [270, 173] on label "True" at bounding box center [280, 171] width 37 height 17
click at [270, 173] on input "True" at bounding box center [269, 171] width 6 height 5
radio input "true"
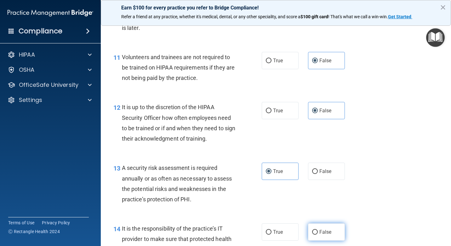
drag, startPoint x: 333, startPoint y: 233, endPoint x: 337, endPoint y: 232, distance: 4.6
click at [334, 234] on label "False" at bounding box center [326, 232] width 37 height 17
click at [318, 234] on input "False" at bounding box center [315, 232] width 6 height 5
radio input "true"
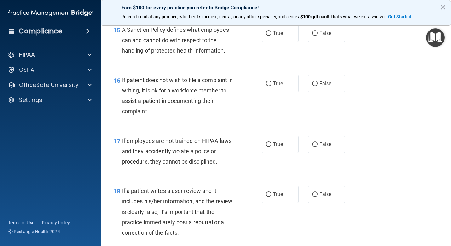
scroll to position [985, 0]
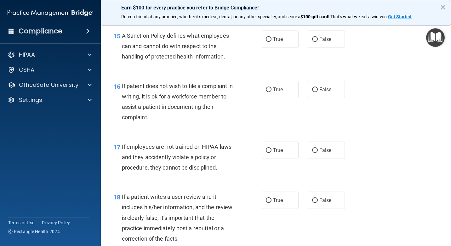
click at [324, 44] on label "False" at bounding box center [326, 39] width 37 height 17
click at [318, 42] on input "False" at bounding box center [315, 39] width 6 height 5
radio input "true"
click at [289, 90] on label "True" at bounding box center [280, 89] width 37 height 17
click at [271, 90] on input "True" at bounding box center [269, 90] width 6 height 5
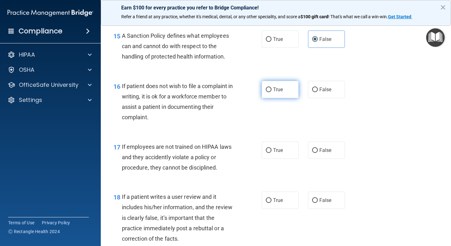
radio input "true"
click at [327, 153] on span "False" at bounding box center [325, 150] width 12 height 6
click at [318, 153] on input "False" at bounding box center [315, 150] width 6 height 5
radio input "true"
click at [325, 202] on span "False" at bounding box center [325, 200] width 12 height 6
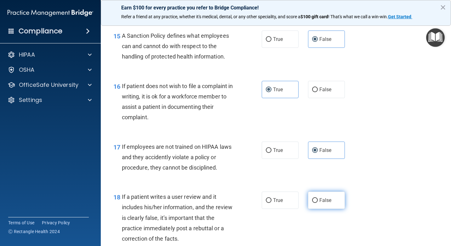
click at [318, 202] on input "False" at bounding box center [315, 200] width 6 height 5
radio input "true"
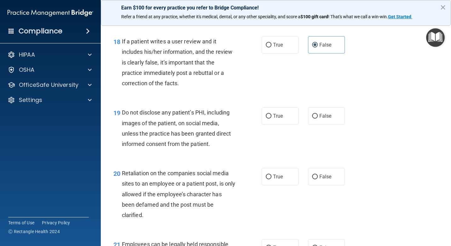
scroll to position [1157, 0]
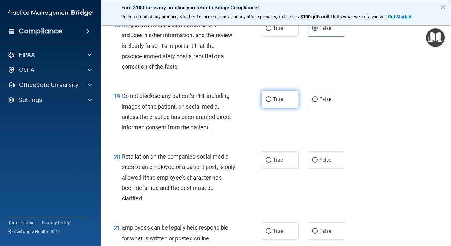
click at [273, 98] on span "True" at bounding box center [278, 99] width 10 height 6
click at [271, 98] on input "True" at bounding box center [269, 99] width 6 height 5
radio input "true"
click at [323, 165] on label "False" at bounding box center [326, 159] width 37 height 17
click at [318, 163] on input "False" at bounding box center [315, 160] width 6 height 5
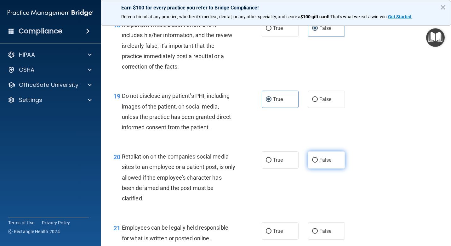
radio input "true"
click at [278, 234] on span "True" at bounding box center [278, 231] width 10 height 6
click at [271, 234] on input "True" at bounding box center [269, 231] width 6 height 5
radio input "true"
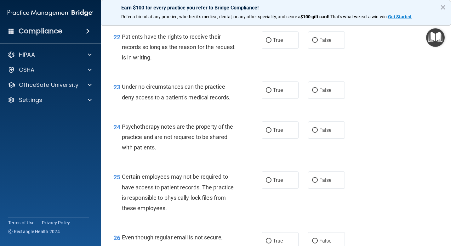
scroll to position [1359, 0]
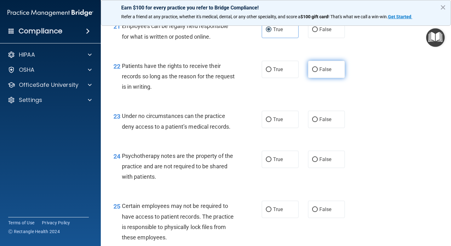
click at [322, 70] on span "False" at bounding box center [325, 69] width 12 height 6
click at [318, 70] on input "False" at bounding box center [315, 69] width 6 height 5
radio input "true"
click at [321, 120] on span "False" at bounding box center [325, 120] width 12 height 6
click at [318, 120] on input "False" at bounding box center [315, 119] width 6 height 5
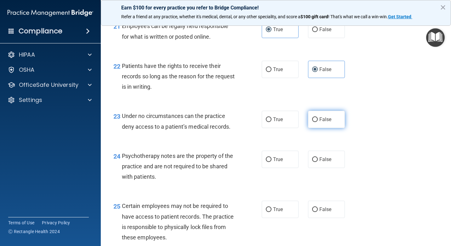
radio input "true"
click at [283, 162] on label "True" at bounding box center [280, 159] width 37 height 17
click at [271, 162] on input "True" at bounding box center [269, 159] width 6 height 5
radio input "true"
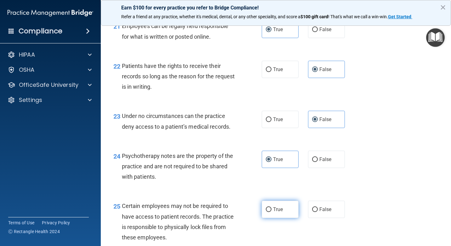
click at [267, 205] on label "True" at bounding box center [280, 209] width 37 height 17
click at [267, 208] on input "True" at bounding box center [269, 210] width 6 height 5
radio input "true"
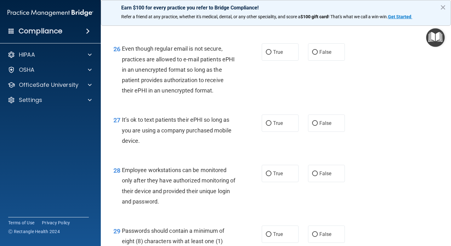
scroll to position [1589, 0]
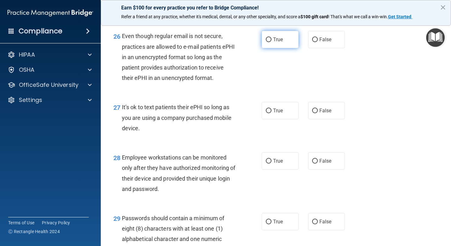
click at [270, 43] on label "True" at bounding box center [280, 39] width 37 height 17
click at [270, 42] on input "True" at bounding box center [269, 39] width 6 height 5
radio input "true"
click at [325, 114] on label "False" at bounding box center [326, 110] width 37 height 17
click at [318, 113] on input "False" at bounding box center [315, 111] width 6 height 5
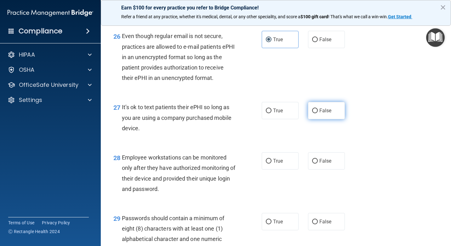
radio input "true"
click at [329, 166] on label "False" at bounding box center [326, 160] width 37 height 17
click at [318, 164] on input "False" at bounding box center [315, 161] width 6 height 5
radio input "true"
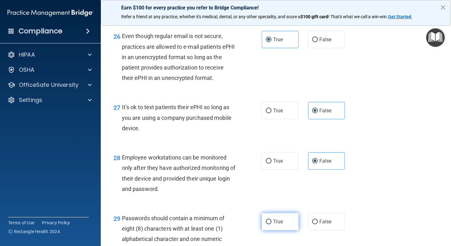
drag, startPoint x: 287, startPoint y: 216, endPoint x: 293, endPoint y: 220, distance: 6.8
click at [289, 218] on label "True" at bounding box center [280, 221] width 37 height 17
click at [271, 220] on input "True" at bounding box center [269, 222] width 6 height 5
radio input "true"
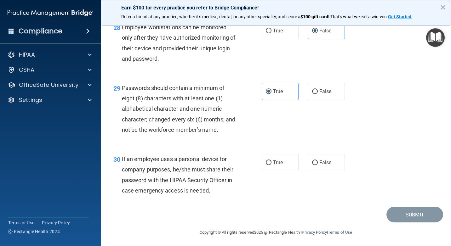
scroll to position [1728, 0]
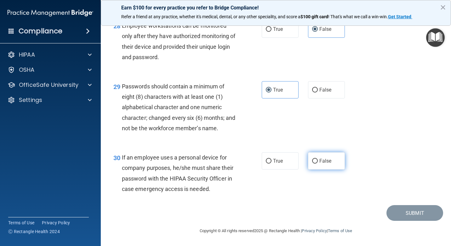
click at [323, 159] on label "False" at bounding box center [326, 160] width 37 height 17
click at [318, 159] on input "False" at bounding box center [315, 161] width 6 height 5
radio input "true"
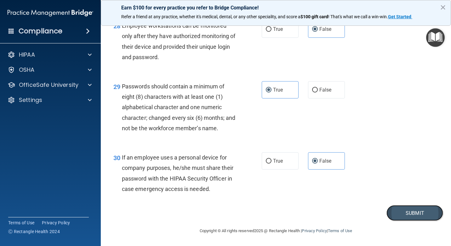
click at [396, 219] on button "Submit" at bounding box center [414, 213] width 57 height 16
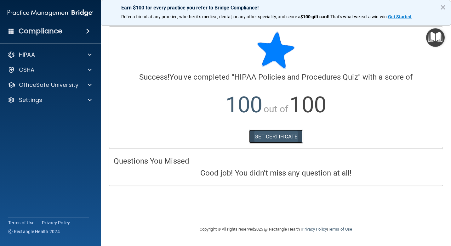
click at [262, 134] on link "GET CERTIFICATE" at bounding box center [276, 137] width 54 height 14
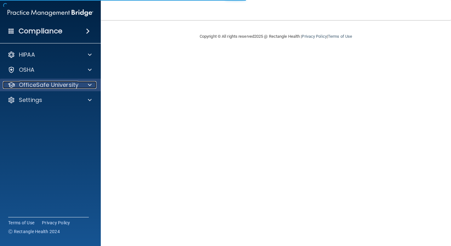
click at [90, 82] on span at bounding box center [90, 85] width 4 height 8
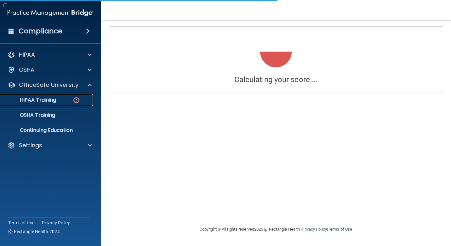
click at [78, 100] on img at bounding box center [76, 100] width 8 height 8
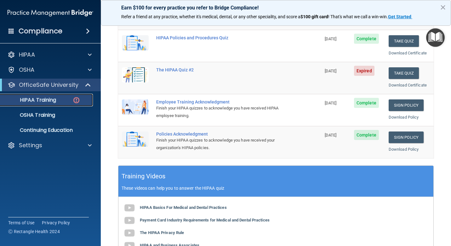
scroll to position [110, 0]
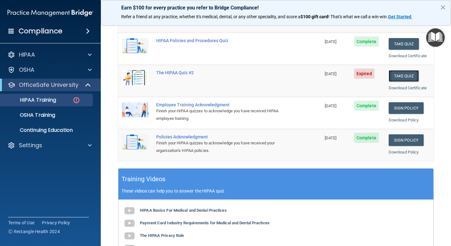
click at [398, 76] on button "Take Quiz" at bounding box center [404, 76] width 30 height 12
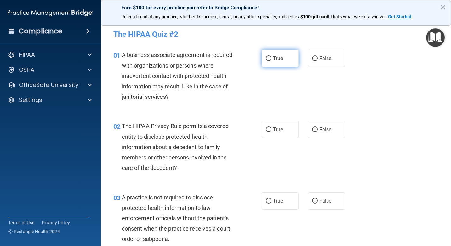
click at [280, 64] on label "True" at bounding box center [280, 58] width 37 height 17
click at [271, 61] on input "True" at bounding box center [269, 58] width 6 height 5
radio input "true"
drag, startPoint x: 322, startPoint y: 133, endPoint x: 307, endPoint y: 145, distance: 19.7
click at [321, 134] on label "False" at bounding box center [326, 129] width 37 height 17
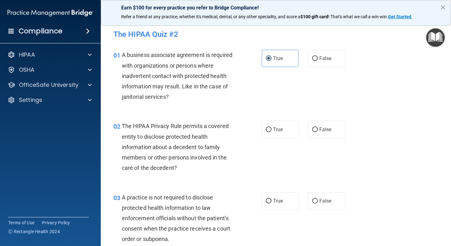
click at [318, 132] on input "False" at bounding box center [315, 130] width 6 height 5
radio input "true"
click at [278, 201] on span "True" at bounding box center [278, 201] width 10 height 6
click at [271, 201] on input "True" at bounding box center [269, 201] width 6 height 5
radio input "true"
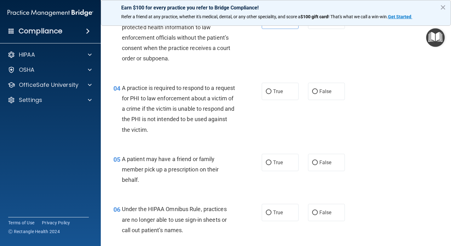
scroll to position [210, 0]
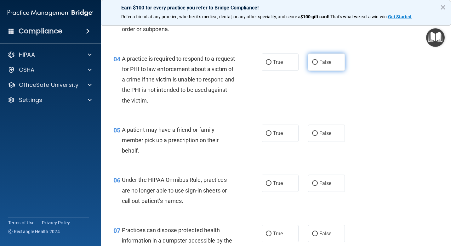
click at [321, 68] on label "False" at bounding box center [326, 62] width 37 height 17
click at [318, 65] on input "False" at bounding box center [315, 62] width 6 height 5
radio input "true"
drag, startPoint x: 275, startPoint y: 134, endPoint x: 304, endPoint y: 175, distance: 50.8
click at [275, 134] on span "True" at bounding box center [278, 133] width 10 height 6
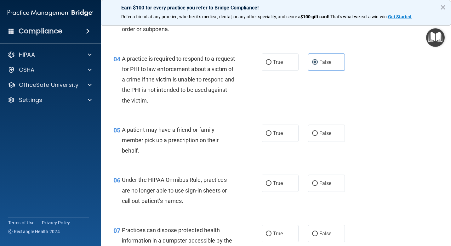
click at [271, 134] on input "True" at bounding box center [269, 133] width 6 height 5
radio input "true"
drag, startPoint x: 322, startPoint y: 185, endPoint x: 278, endPoint y: 224, distance: 59.1
click at [322, 185] on span "False" at bounding box center [325, 183] width 12 height 6
click at [318, 185] on input "False" at bounding box center [315, 183] width 6 height 5
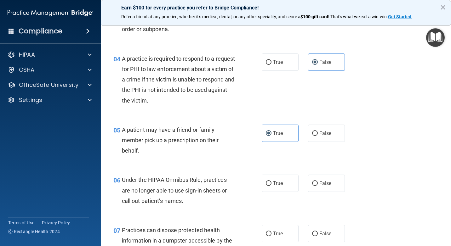
radio input "true"
drag, startPoint x: 282, startPoint y: 232, endPoint x: 299, endPoint y: 231, distance: 16.7
click at [285, 234] on label "True" at bounding box center [280, 233] width 37 height 17
click at [271, 234] on input "True" at bounding box center [269, 234] width 6 height 5
radio input "true"
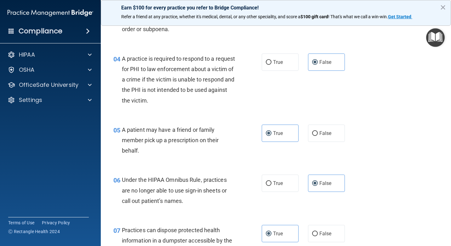
click at [446, 239] on main "- The HIPAA Quiz #2 This quiz doesn’t expire until 09/11/2025. Are you sure you…" at bounding box center [276, 133] width 350 height 226
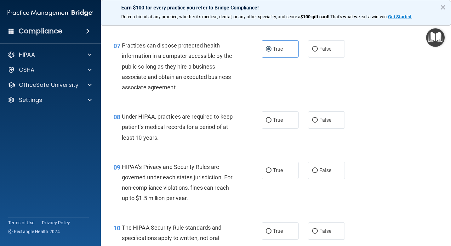
scroll to position [428, 0]
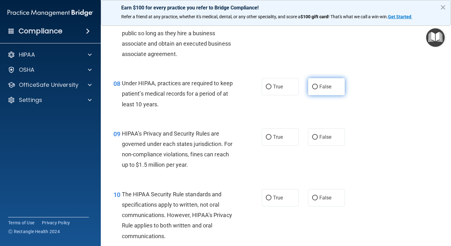
click at [325, 90] on label "False" at bounding box center [326, 86] width 37 height 17
click at [318, 89] on input "False" at bounding box center [315, 87] width 6 height 5
radio input "true"
click at [289, 133] on label "True" at bounding box center [280, 136] width 37 height 17
click at [271, 135] on input "True" at bounding box center [269, 137] width 6 height 5
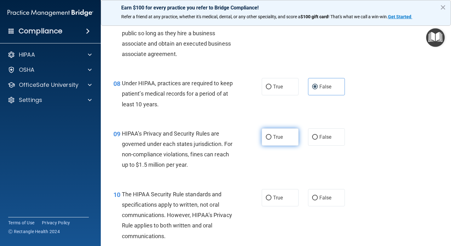
radio input "true"
click at [320, 192] on label "False" at bounding box center [326, 197] width 37 height 17
click at [318, 196] on input "False" at bounding box center [315, 198] width 6 height 5
radio input "true"
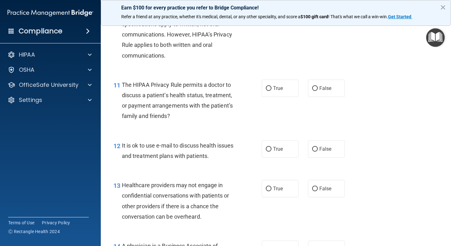
scroll to position [630, 0]
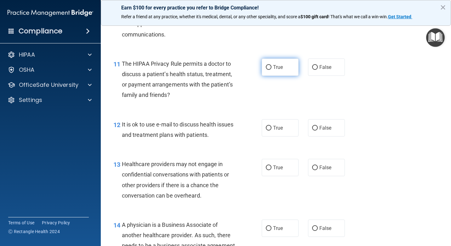
click at [262, 76] on div "11 The HIPAA Privacy Rule permits a doctor to discuss a patient’s health status…" at bounding box center [187, 81] width 167 height 45
click at [273, 70] on label "True" at bounding box center [280, 67] width 37 height 17
click at [271, 70] on input "True" at bounding box center [269, 67] width 6 height 5
radio input "true"
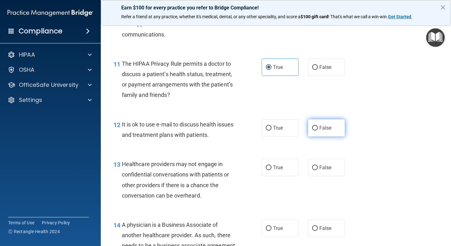
click at [322, 131] on span "False" at bounding box center [325, 128] width 12 height 6
click at [318, 131] on input "False" at bounding box center [315, 128] width 6 height 5
radio input "true"
click at [284, 166] on label "True" at bounding box center [280, 167] width 37 height 17
click at [271, 166] on input "True" at bounding box center [269, 168] width 6 height 5
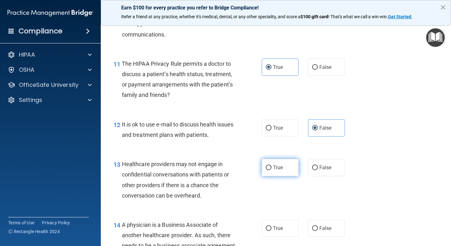
radio input "true"
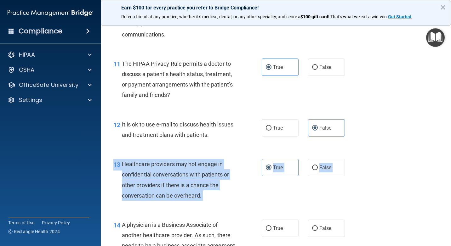
drag, startPoint x: 325, startPoint y: 209, endPoint x: 328, endPoint y: 214, distance: 5.5
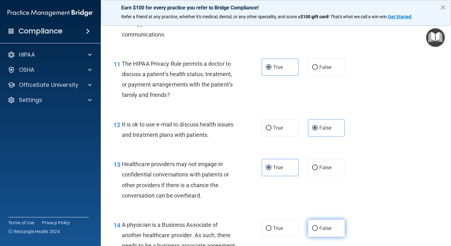
drag, startPoint x: 328, startPoint y: 214, endPoint x: 324, endPoint y: 223, distance: 9.9
click at [324, 223] on label "False" at bounding box center [326, 228] width 37 height 17
click at [318, 226] on input "False" at bounding box center [315, 228] width 6 height 5
radio input "true"
click at [356, 185] on div "13 Healthcare providers may not engage in confidential conversations with patie…" at bounding box center [276, 181] width 334 height 61
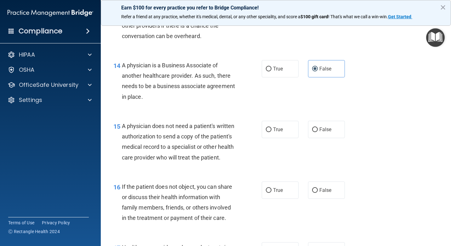
scroll to position [810, 0]
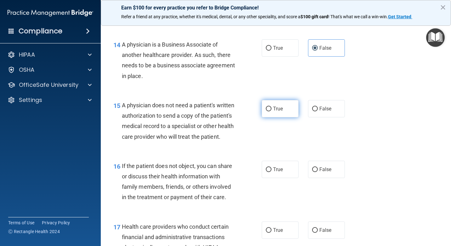
click at [282, 112] on label "True" at bounding box center [280, 108] width 37 height 17
click at [271, 111] on input "True" at bounding box center [269, 109] width 6 height 5
radio input "true"
click at [326, 173] on span "False" at bounding box center [325, 170] width 12 height 6
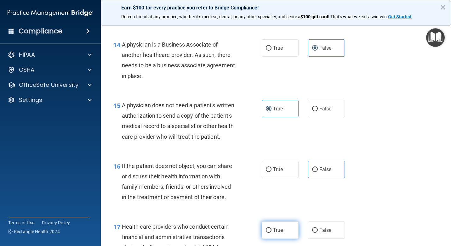
click at [288, 239] on label "True" at bounding box center [280, 230] width 37 height 17
click at [271, 233] on input "True" at bounding box center [269, 230] width 6 height 5
radio input "true"
click at [321, 178] on label "False" at bounding box center [326, 169] width 37 height 17
click at [318, 172] on input "False" at bounding box center [315, 170] width 6 height 5
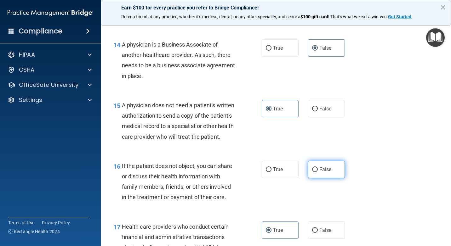
radio input "true"
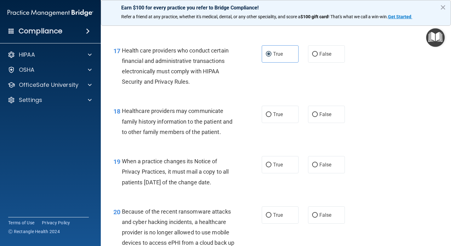
scroll to position [1016, 0]
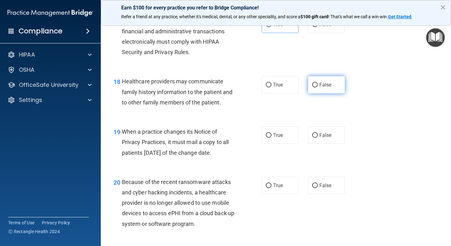
click at [319, 88] on span "False" at bounding box center [325, 85] width 12 height 6
click at [316, 88] on input "False" at bounding box center [315, 85] width 6 height 5
radio input "true"
click at [277, 144] on label "True" at bounding box center [280, 135] width 37 height 17
click at [271, 138] on input "True" at bounding box center [269, 135] width 6 height 5
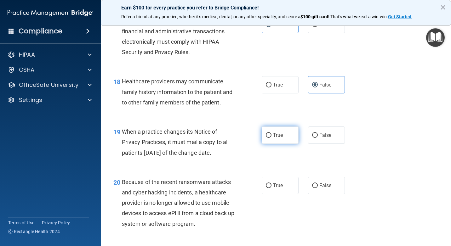
radio input "true"
click at [316, 194] on label "False" at bounding box center [326, 185] width 37 height 17
click at [316, 188] on input "False" at bounding box center [315, 186] width 6 height 5
radio input "true"
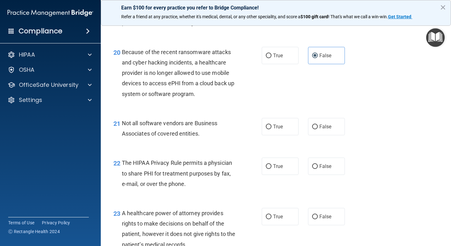
scroll to position [1159, 0]
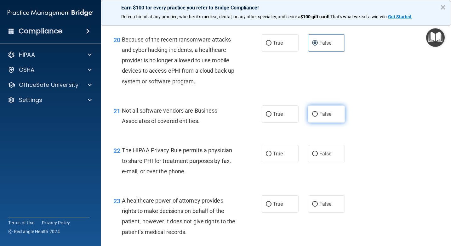
click at [325, 117] on span "False" at bounding box center [325, 114] width 12 height 6
click at [318, 117] on input "False" at bounding box center [315, 114] width 6 height 5
radio input "true"
click at [273, 162] on label "True" at bounding box center [280, 153] width 37 height 17
click at [271, 156] on input "True" at bounding box center [269, 154] width 6 height 5
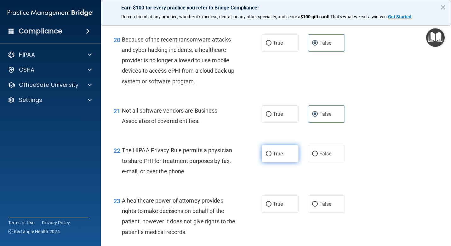
radio input "true"
click at [332, 213] on label "False" at bounding box center [326, 204] width 37 height 17
click at [318, 207] on input "False" at bounding box center [315, 204] width 6 height 5
radio input "true"
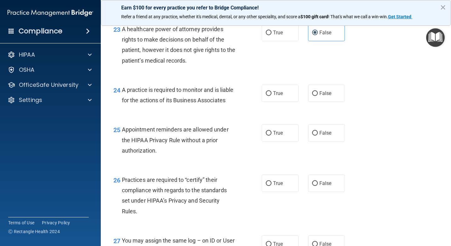
scroll to position [1336, 0]
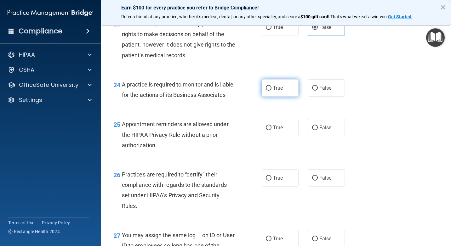
click at [267, 91] on input "True" at bounding box center [269, 88] width 6 height 5
radio input "true"
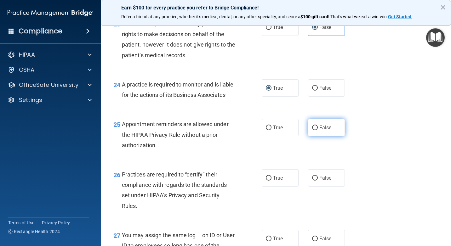
click at [324, 131] on span "False" at bounding box center [325, 128] width 12 height 6
click at [318, 130] on input "False" at bounding box center [315, 128] width 6 height 5
radio input "true"
drag, startPoint x: 289, startPoint y: 202, endPoint x: 357, endPoint y: 236, distance: 75.8
click at [291, 187] on label "True" at bounding box center [280, 177] width 37 height 17
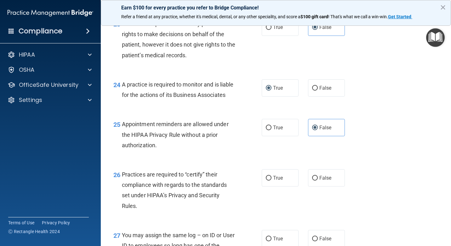
click at [271, 181] on input "True" at bounding box center [269, 178] width 6 height 5
radio input "true"
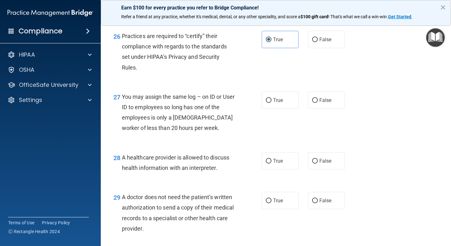
scroll to position [1521, 0]
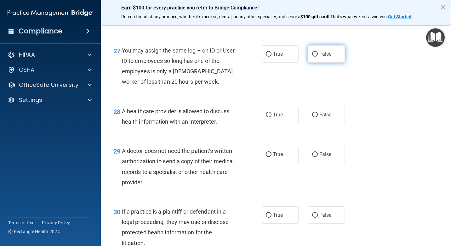
click at [331, 63] on label "False" at bounding box center [326, 53] width 37 height 17
click at [318, 57] on input "False" at bounding box center [315, 54] width 6 height 5
radio input "true"
drag, startPoint x: 286, startPoint y: 139, endPoint x: 287, endPoint y: 143, distance: 3.8
click at [286, 123] on label "True" at bounding box center [280, 114] width 37 height 17
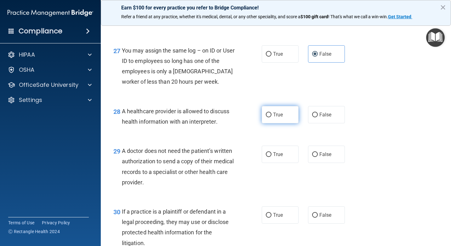
click at [271, 117] on input "True" at bounding box center [269, 115] width 6 height 5
radio input "true"
drag, startPoint x: 333, startPoint y: 182, endPoint x: 320, endPoint y: 213, distance: 33.9
click at [333, 163] on label "False" at bounding box center [326, 154] width 37 height 17
click at [318, 157] on input "False" at bounding box center [315, 154] width 6 height 5
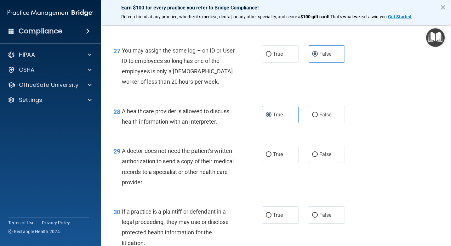
radio input "true"
drag, startPoint x: 282, startPoint y: 236, endPoint x: 312, endPoint y: 246, distance: 31.8
click at [282, 224] on label "True" at bounding box center [280, 215] width 37 height 17
click at [271, 218] on input "True" at bounding box center [269, 215] width 6 height 5
radio input "true"
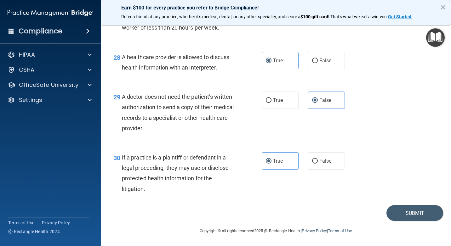
scroll to position [1596, 0]
click at [421, 215] on button "Submit" at bounding box center [414, 213] width 57 height 16
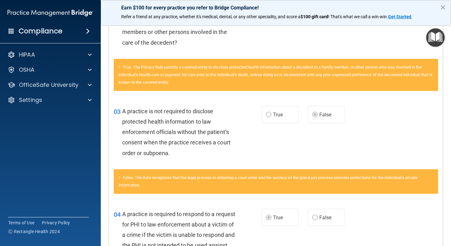
scroll to position [87, 0]
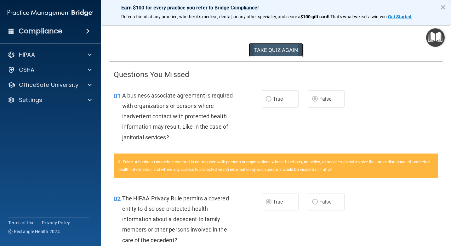
click at [271, 46] on button "TAKE QUIZ AGAIN" at bounding box center [276, 50] width 54 height 14
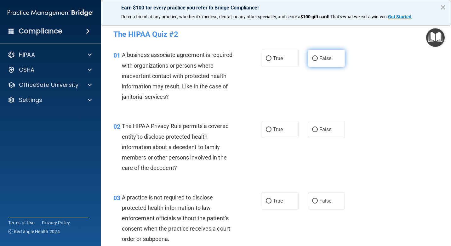
click at [327, 57] on span "False" at bounding box center [325, 58] width 12 height 6
click at [318, 57] on input "False" at bounding box center [315, 58] width 6 height 5
radio input "true"
click at [274, 137] on label "True" at bounding box center [280, 129] width 37 height 17
click at [271, 132] on input "True" at bounding box center [269, 130] width 6 height 5
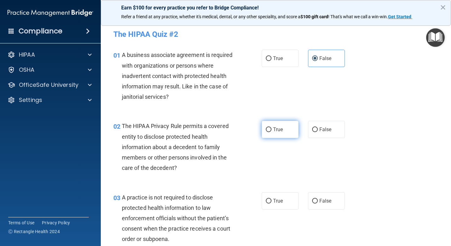
radio input "true"
click at [312, 201] on input "False" at bounding box center [315, 201] width 6 height 5
radio input "true"
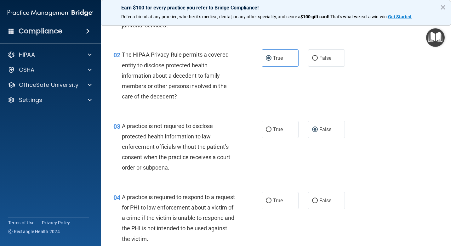
scroll to position [105, 0]
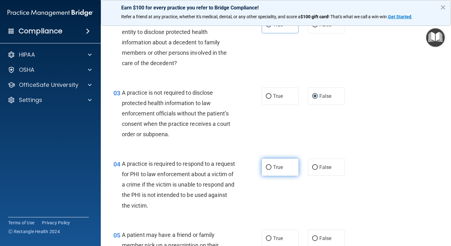
click at [266, 168] on input "True" at bounding box center [269, 167] width 6 height 5
radio input "true"
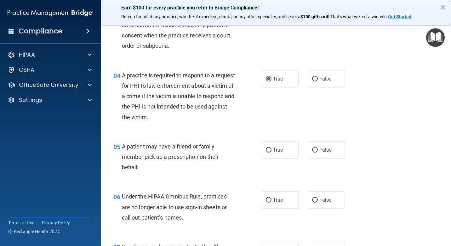
scroll to position [206, 0]
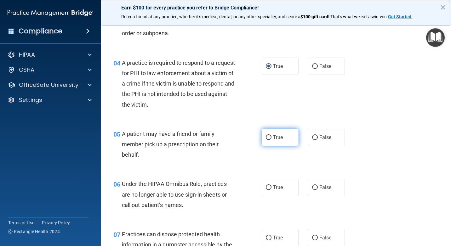
click at [284, 139] on label "True" at bounding box center [280, 137] width 37 height 17
click at [271, 139] on input "True" at bounding box center [269, 137] width 6 height 5
radio input "true"
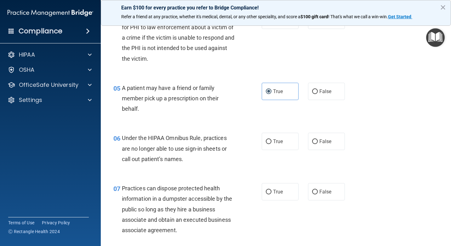
scroll to position [264, 0]
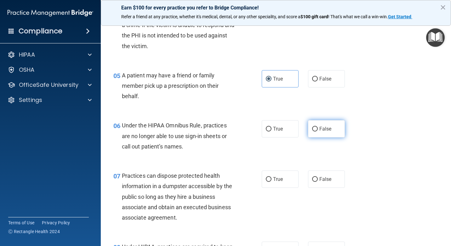
click at [323, 128] on span "False" at bounding box center [325, 129] width 12 height 6
click at [318, 128] on input "False" at bounding box center [315, 129] width 6 height 5
radio input "true"
click at [329, 182] on label "False" at bounding box center [326, 179] width 37 height 17
click at [318, 182] on input "False" at bounding box center [315, 179] width 6 height 5
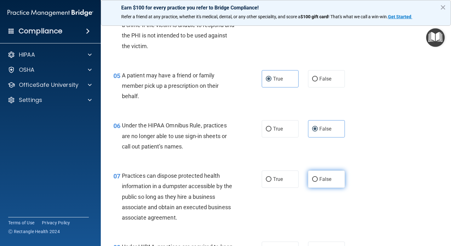
radio input "true"
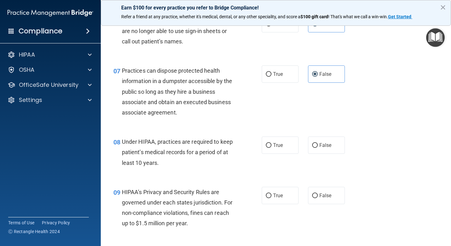
scroll to position [382, 0]
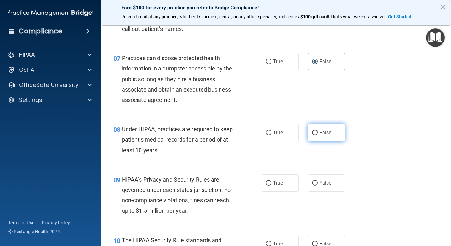
click at [322, 137] on label "False" at bounding box center [326, 132] width 37 height 17
click at [318, 135] on input "False" at bounding box center [315, 133] width 6 height 5
radio input "true"
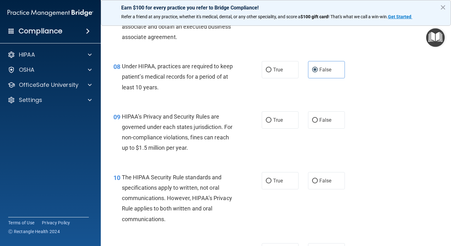
scroll to position [462, 0]
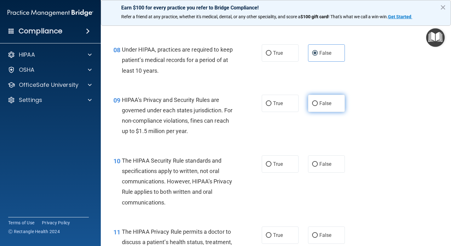
click at [319, 101] on span "False" at bounding box center [325, 103] width 12 height 6
click at [318, 101] on input "False" at bounding box center [315, 103] width 6 height 5
radio input "true"
drag, startPoint x: 281, startPoint y: 165, endPoint x: 281, endPoint y: 171, distance: 6.6
click at [281, 168] on label "True" at bounding box center [280, 164] width 37 height 17
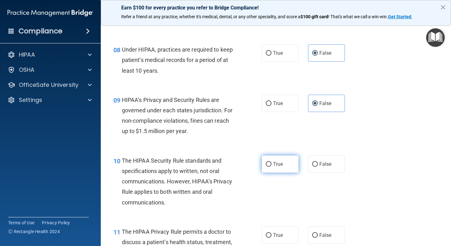
click at [271, 167] on input "True" at bounding box center [269, 164] width 6 height 5
radio input "true"
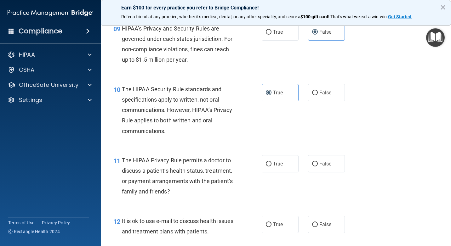
scroll to position [550, 0]
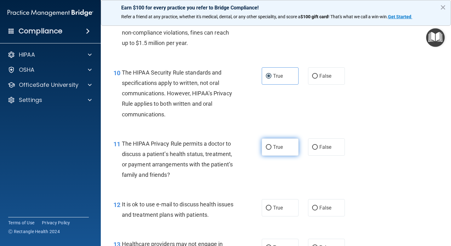
click at [266, 145] on input "True" at bounding box center [269, 147] width 6 height 5
radio input "true"
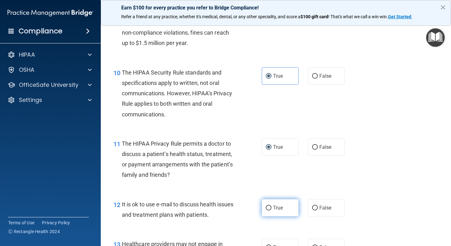
click at [277, 208] on span "True" at bounding box center [278, 208] width 10 height 6
click at [266, 207] on input "True" at bounding box center [269, 208] width 6 height 5
radio input "true"
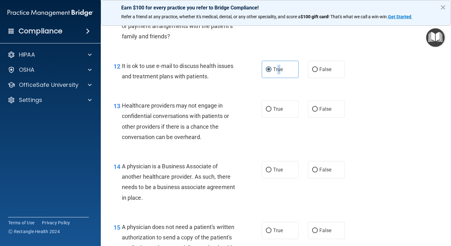
scroll to position [701, 0]
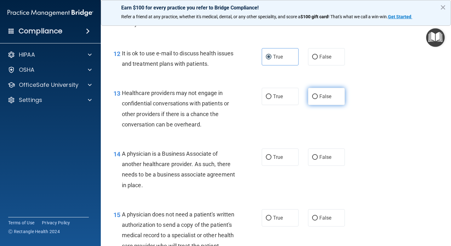
click at [319, 98] on span "False" at bounding box center [325, 97] width 12 height 6
click at [317, 98] on input "False" at bounding box center [315, 96] width 6 height 5
radio input "true"
click at [324, 158] on span "False" at bounding box center [325, 157] width 12 height 6
click at [318, 158] on input "False" at bounding box center [315, 157] width 6 height 5
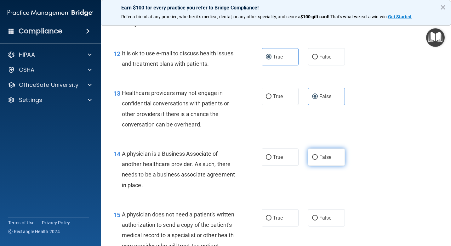
radio input "true"
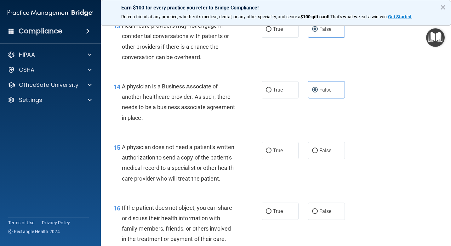
scroll to position [806, 0]
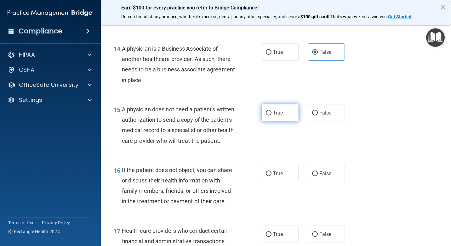
click at [281, 114] on label "True" at bounding box center [280, 112] width 37 height 17
click at [271, 114] on input "True" at bounding box center [269, 113] width 6 height 5
radio input "true"
drag, startPoint x: 280, startPoint y: 185, endPoint x: 304, endPoint y: 191, distance: 24.5
click at [281, 182] on label "True" at bounding box center [280, 173] width 37 height 17
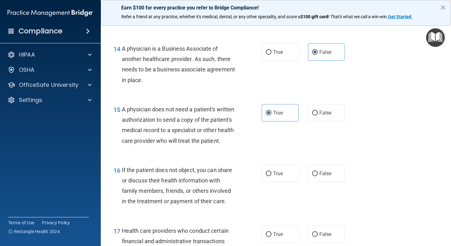
click at [271, 176] on input "True" at bounding box center [269, 174] width 6 height 5
radio input "true"
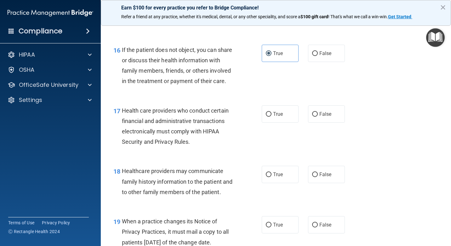
scroll to position [924, 0]
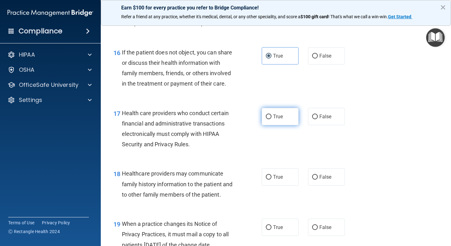
click at [268, 125] on label "True" at bounding box center [280, 116] width 37 height 17
click at [268, 119] on input "True" at bounding box center [269, 117] width 6 height 5
radio input "true"
click at [328, 186] on label "False" at bounding box center [326, 176] width 37 height 17
click at [318, 180] on input "False" at bounding box center [315, 177] width 6 height 5
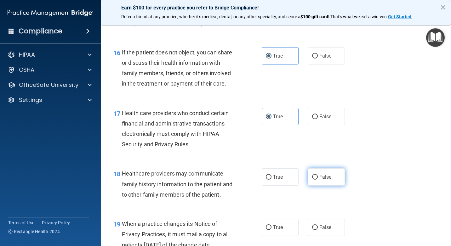
radio input "true"
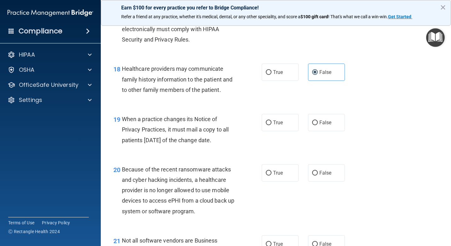
scroll to position [1038, 0]
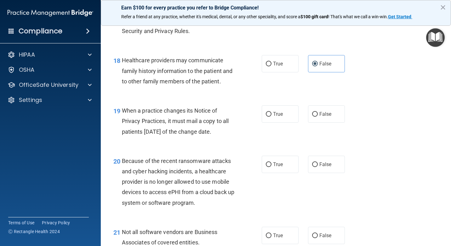
click at [304, 123] on div "True False" at bounding box center [306, 113] width 88 height 17
click at [312, 117] on input "False" at bounding box center [315, 114] width 6 height 5
radio input "true"
click at [274, 173] on label "True" at bounding box center [280, 164] width 37 height 17
click at [266, 167] on input "True" at bounding box center [269, 164] width 6 height 5
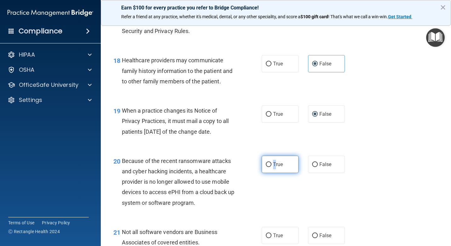
radio input "true"
click at [327, 168] on span "False" at bounding box center [325, 165] width 12 height 6
click at [318, 167] on input "False" at bounding box center [315, 164] width 6 height 5
radio input "true"
radio input "false"
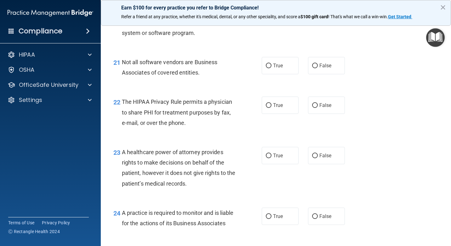
scroll to position [1210, 0]
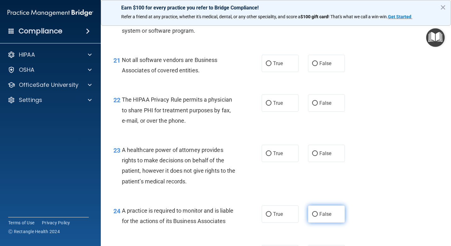
click at [319, 217] on span "False" at bounding box center [325, 214] width 12 height 6
click at [317, 217] on input "False" at bounding box center [315, 214] width 6 height 5
radio input "true"
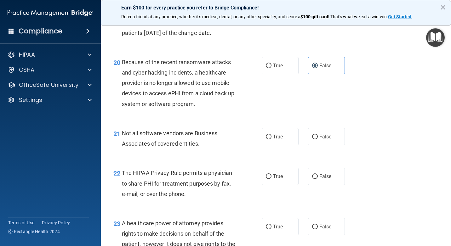
scroll to position [1131, 0]
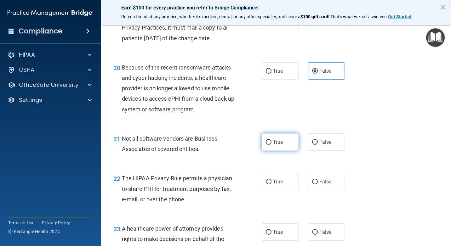
click at [285, 151] on label "True" at bounding box center [280, 142] width 37 height 17
click at [271, 145] on input "True" at bounding box center [269, 142] width 6 height 5
radio input "true"
click at [280, 185] on span "True" at bounding box center [278, 182] width 10 height 6
click at [271, 185] on input "True" at bounding box center [269, 182] width 6 height 5
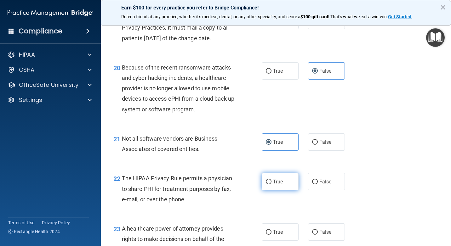
radio input "true"
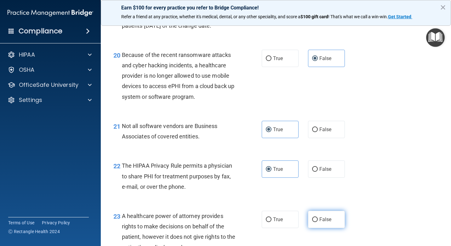
click at [313, 226] on label "False" at bounding box center [326, 219] width 37 height 17
click at [313, 222] on input "False" at bounding box center [315, 220] width 6 height 5
radio input "true"
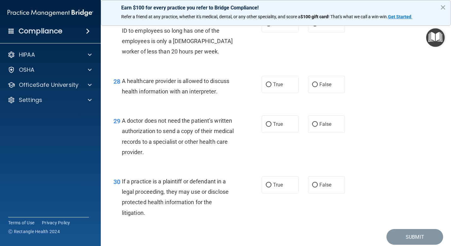
scroll to position [1596, 0]
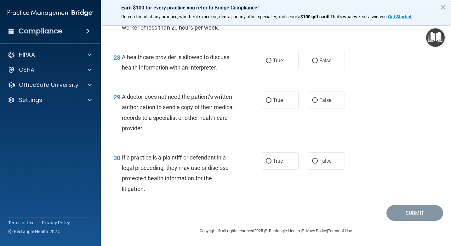
drag, startPoint x: 266, startPoint y: 175, endPoint x: 266, endPoint y: 172, distance: 3.2
click at [266, 172] on div "30 If a practice is a plaintiff or defendant in a legal proceeding, they may us…" at bounding box center [187, 174] width 167 height 45
click at [264, 166] on label "True" at bounding box center [280, 160] width 37 height 17
click at [266, 164] on input "True" at bounding box center [269, 161] width 6 height 5
radio input "true"
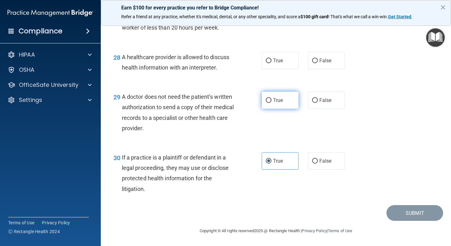
click at [266, 101] on input "True" at bounding box center [269, 100] width 6 height 5
radio input "true"
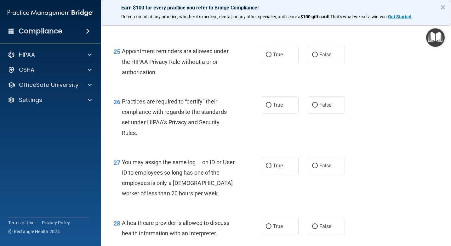
scroll to position [1404, 0]
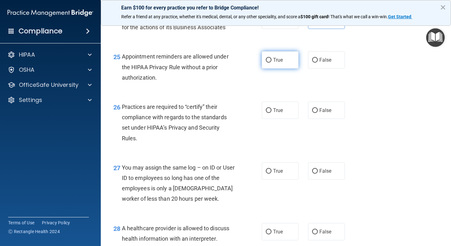
click at [269, 69] on label "True" at bounding box center [280, 59] width 37 height 17
click at [269, 63] on input "True" at bounding box center [269, 60] width 6 height 5
radio input "true"
click at [312, 113] on input "False" at bounding box center [315, 110] width 6 height 5
radio input "true"
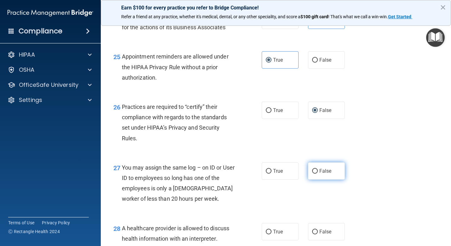
click at [315, 174] on input "False" at bounding box center [315, 171] width 6 height 5
radio input "true"
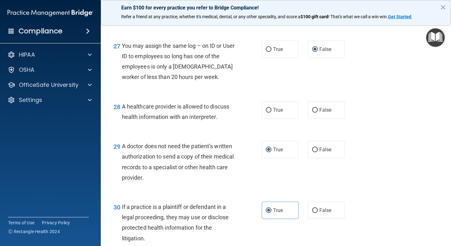
scroll to position [1538, 0]
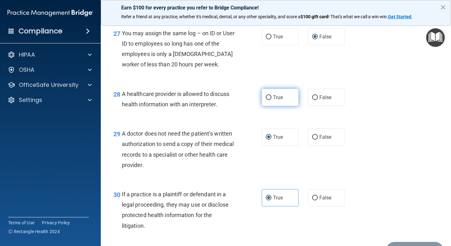
click at [286, 106] on label "True" at bounding box center [280, 97] width 37 height 17
click at [271, 100] on input "True" at bounding box center [269, 97] width 6 height 5
radio input "true"
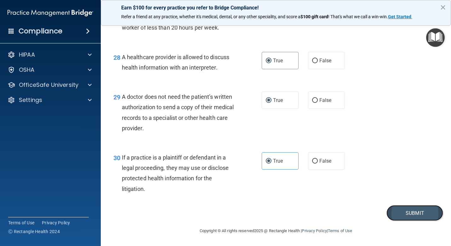
click at [418, 215] on button "Submit" at bounding box center [414, 213] width 57 height 16
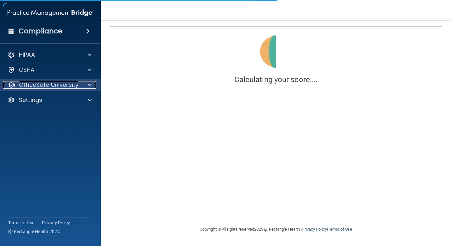
click at [73, 85] on p "OfficeSafe University" at bounding box center [49, 85] width 60 height 8
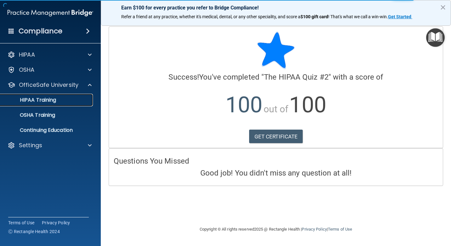
click at [65, 103] on div "HIPAA Training" at bounding box center [47, 100] width 86 height 6
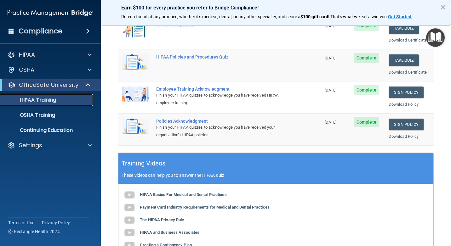
scroll to position [143, 0]
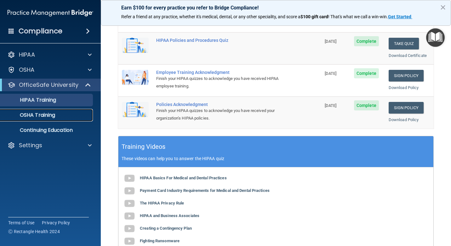
click at [44, 114] on p "OSHA Training" at bounding box center [29, 115] width 51 height 6
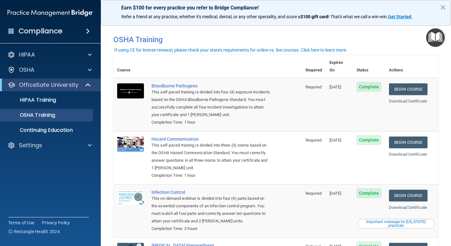
click at [11, 28] on span at bounding box center [12, 31] width 6 height 6
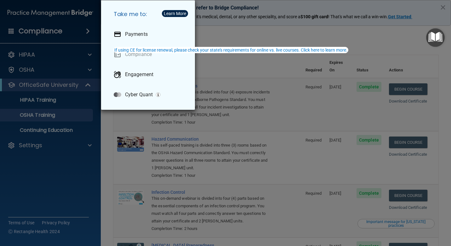
click at [246, 35] on div "Take me to: Payments Compliance Engagement Cyber Quant" at bounding box center [225, 123] width 451 height 246
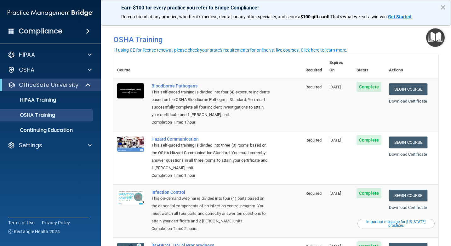
click at [86, 30] on span at bounding box center [88, 31] width 4 height 8
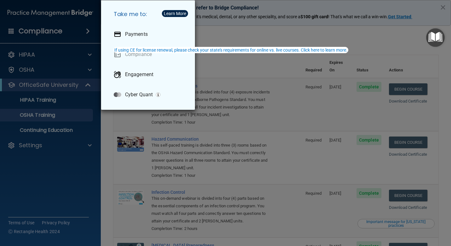
click at [80, 31] on div "Take me to: Payments Compliance Engagement Cyber Quant" at bounding box center [225, 123] width 451 height 246
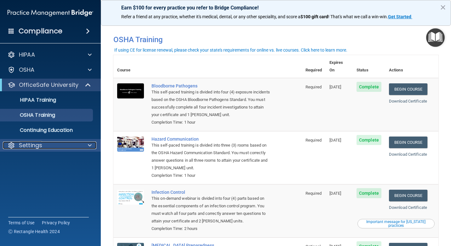
click at [62, 144] on div "Settings" at bounding box center [42, 146] width 78 height 8
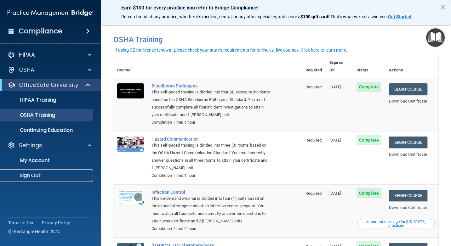
click at [54, 176] on p "Sign Out" at bounding box center [47, 176] width 86 height 6
